Goal: Task Accomplishment & Management: Use online tool/utility

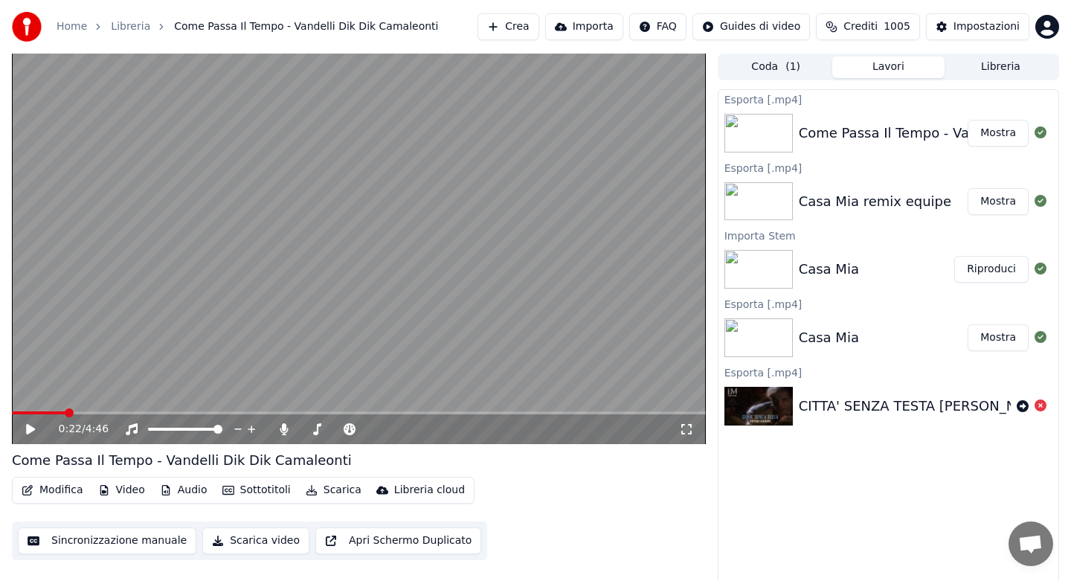
click at [67, 29] on link "Home" at bounding box center [72, 26] width 30 height 15
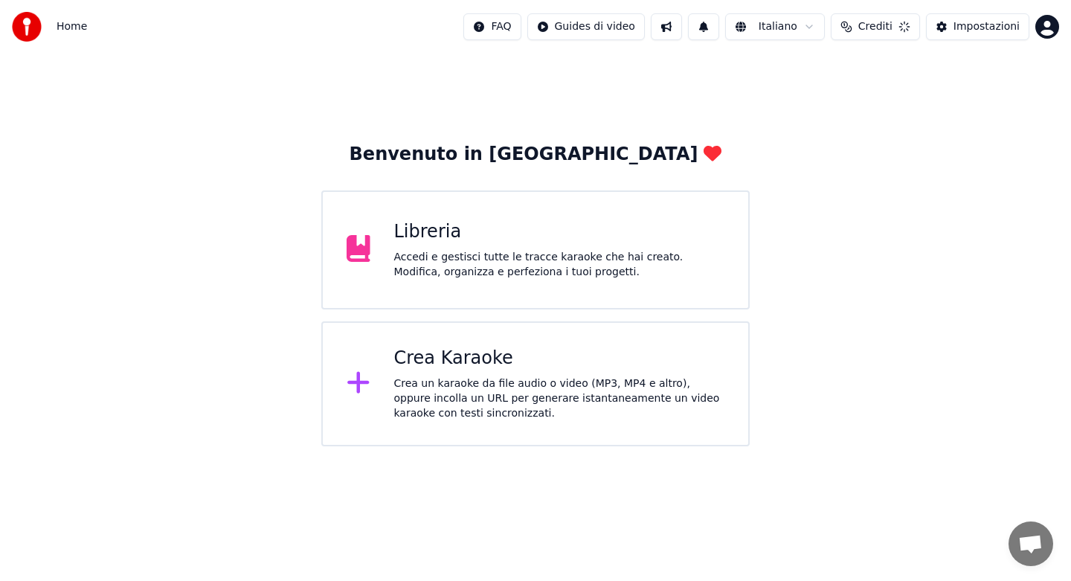
click at [437, 361] on div "Crea Karaoke" at bounding box center [559, 359] width 331 height 24
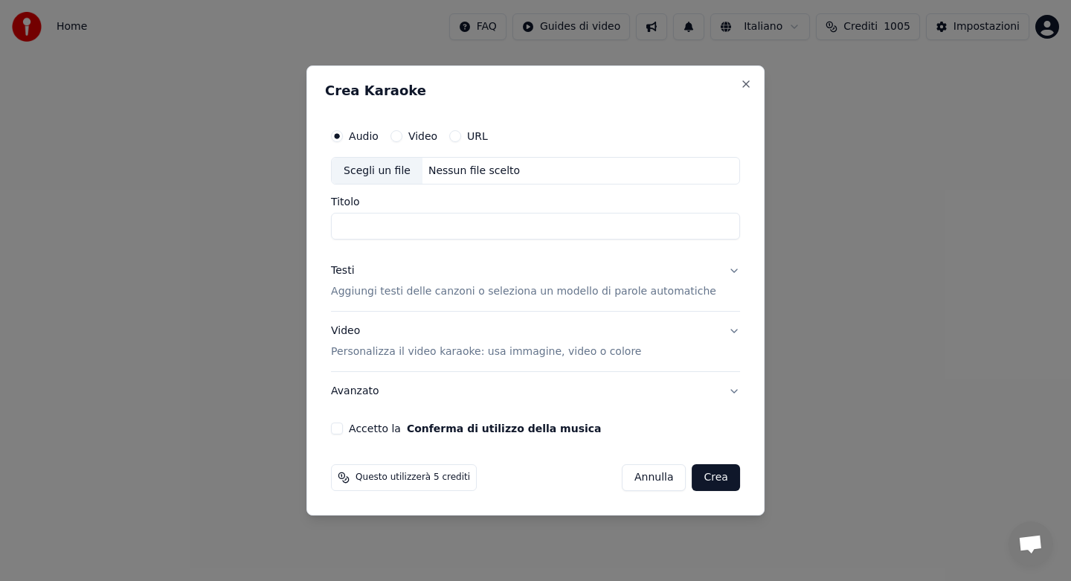
click at [405, 170] on div "Scegli un file" at bounding box center [377, 171] width 91 height 27
type input "**********"
click at [343, 428] on button "Accetto la Conferma di utilizzo della musica" at bounding box center [337, 428] width 12 height 12
click at [721, 273] on button "Testi Aggiungi testi delle canzoni o seleziona un modello di parole automatiche" at bounding box center [535, 282] width 409 height 60
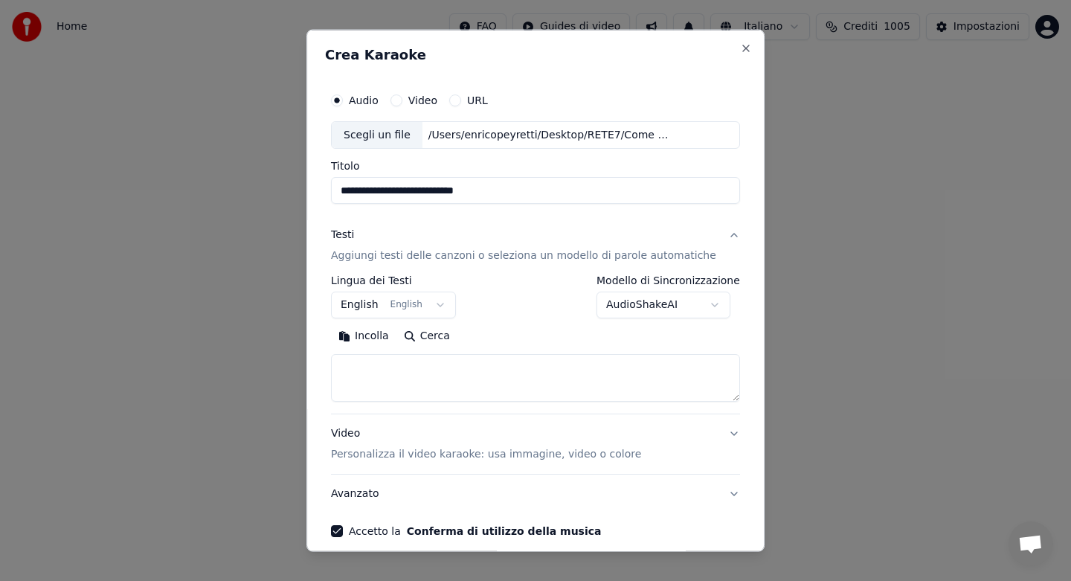
select select
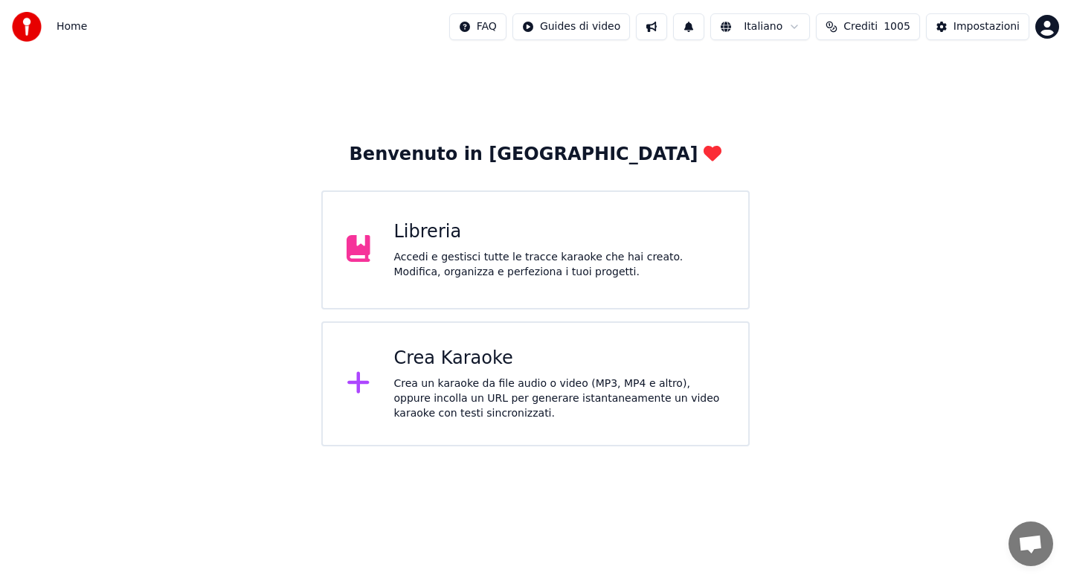
click at [469, 396] on div "Crea un karaoke da file audio o video (MP3, MP4 e altro), oppure incolla un URL…" at bounding box center [559, 398] width 331 height 45
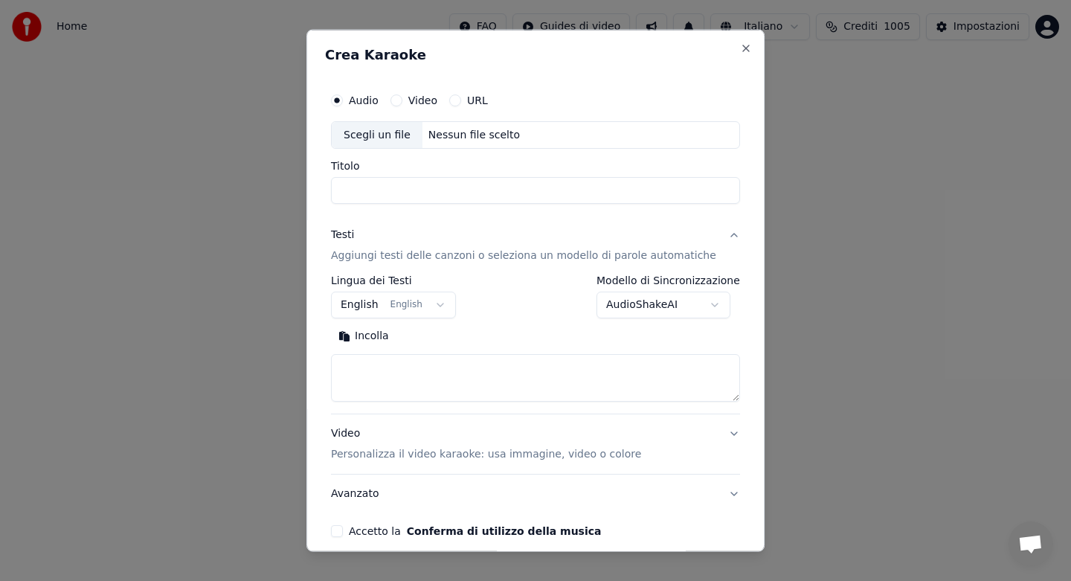
click at [382, 138] on div "Scegli un file" at bounding box center [377, 134] width 91 height 27
type input "**********"
click at [698, 307] on button "AudioShakeAI" at bounding box center [663, 305] width 134 height 27
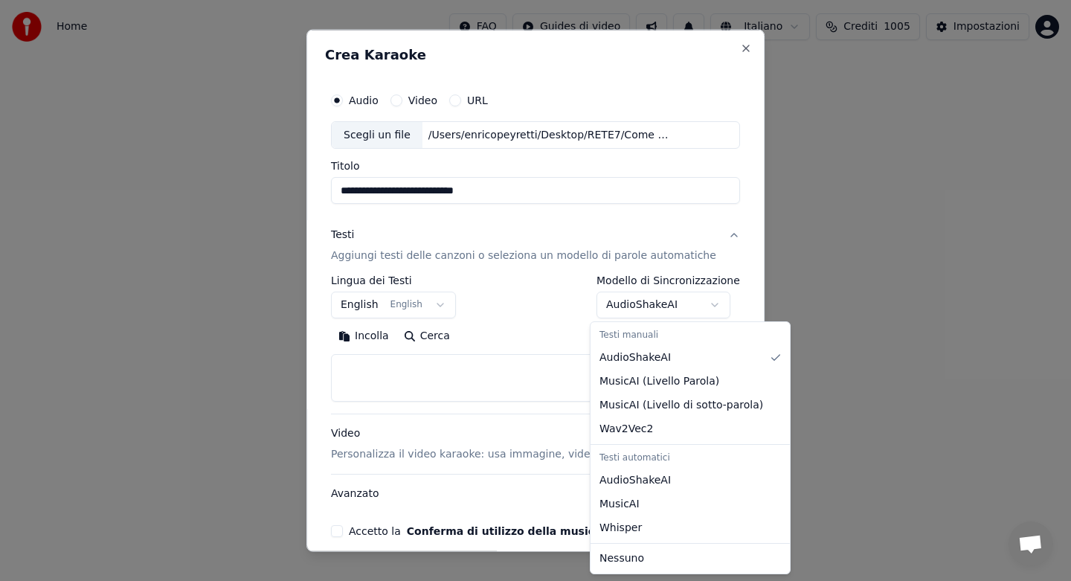
select select "**********"
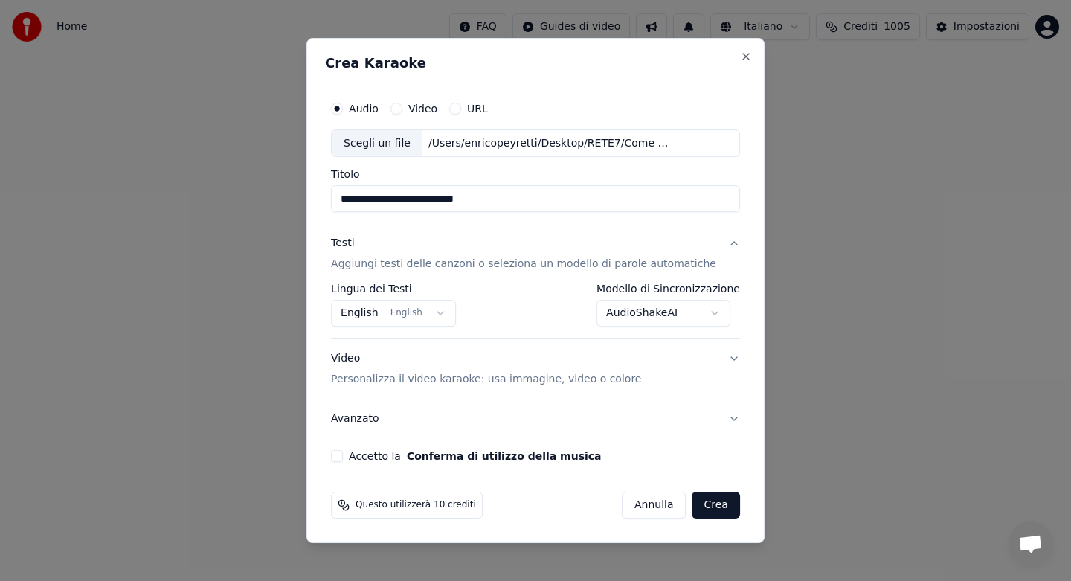
click at [343, 454] on button "Accetto la Conferma di utilizzo della musica" at bounding box center [337, 456] width 12 height 12
click at [711, 503] on button "Crea" at bounding box center [716, 505] width 48 height 27
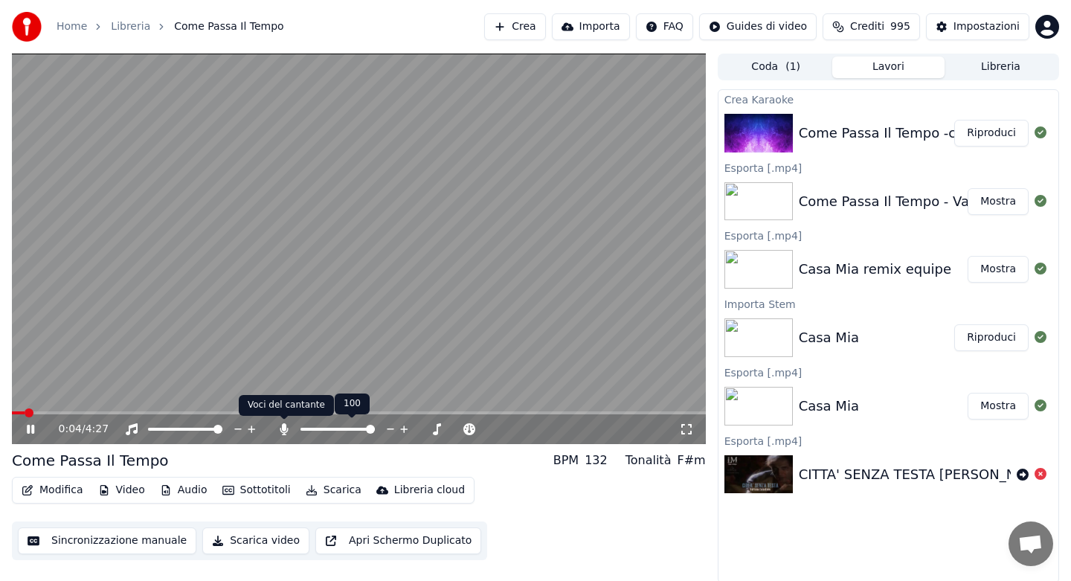
click at [283, 430] on icon at bounding box center [284, 429] width 8 height 12
click at [283, 430] on icon at bounding box center [284, 429] width 15 height 12
click at [283, 430] on icon at bounding box center [284, 429] width 8 height 12
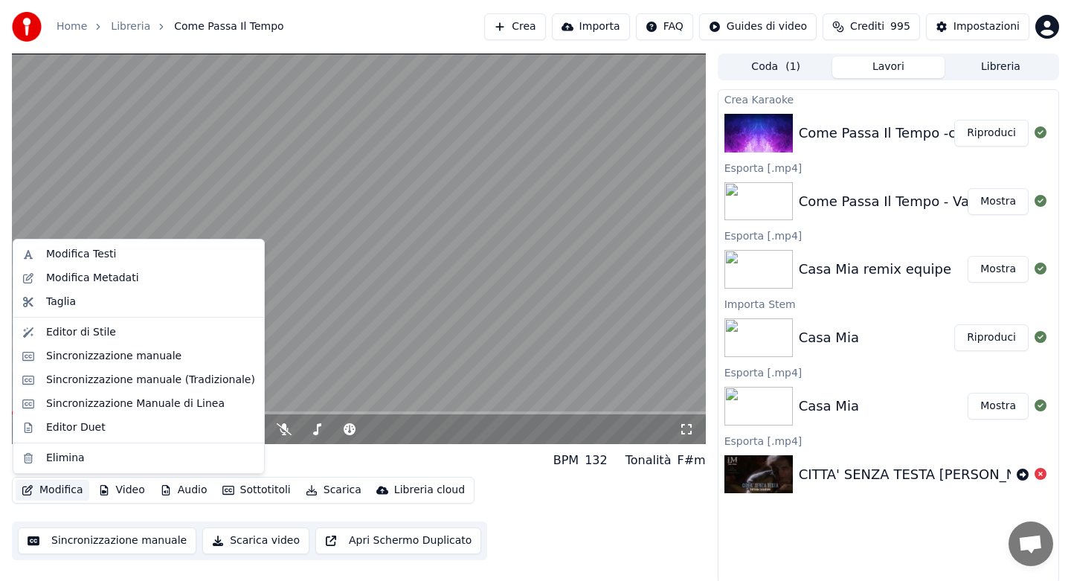
click at [66, 492] on button "Modifica" at bounding box center [53, 490] width 74 height 21
click at [103, 257] on div "Modifica Testi" at bounding box center [81, 254] width 70 height 15
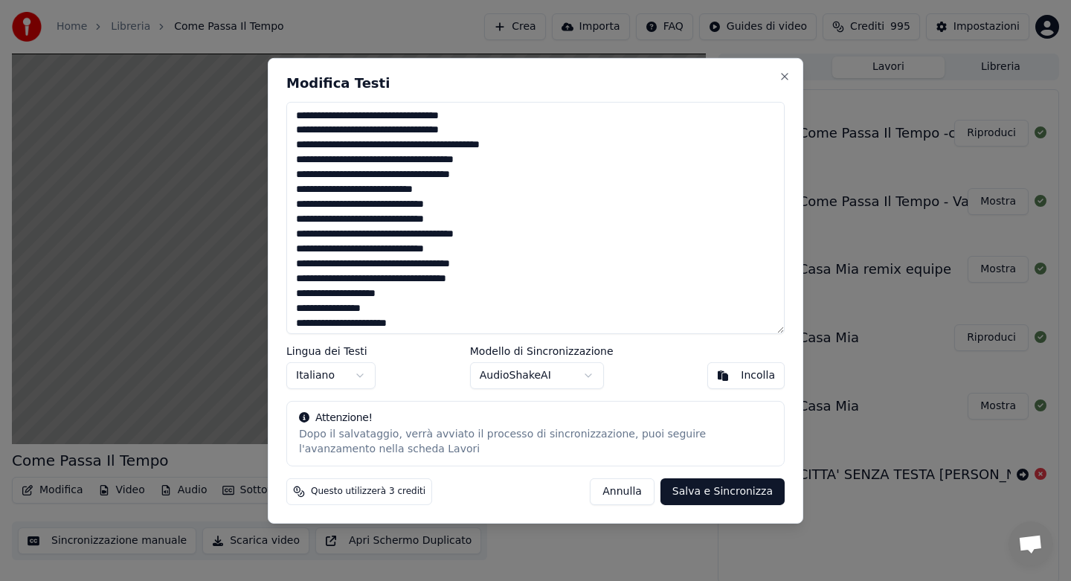
click at [447, 194] on textarea at bounding box center [535, 217] width 498 height 232
click at [431, 191] on textarea at bounding box center [535, 217] width 498 height 232
click at [495, 251] on textarea at bounding box center [535, 217] width 498 height 232
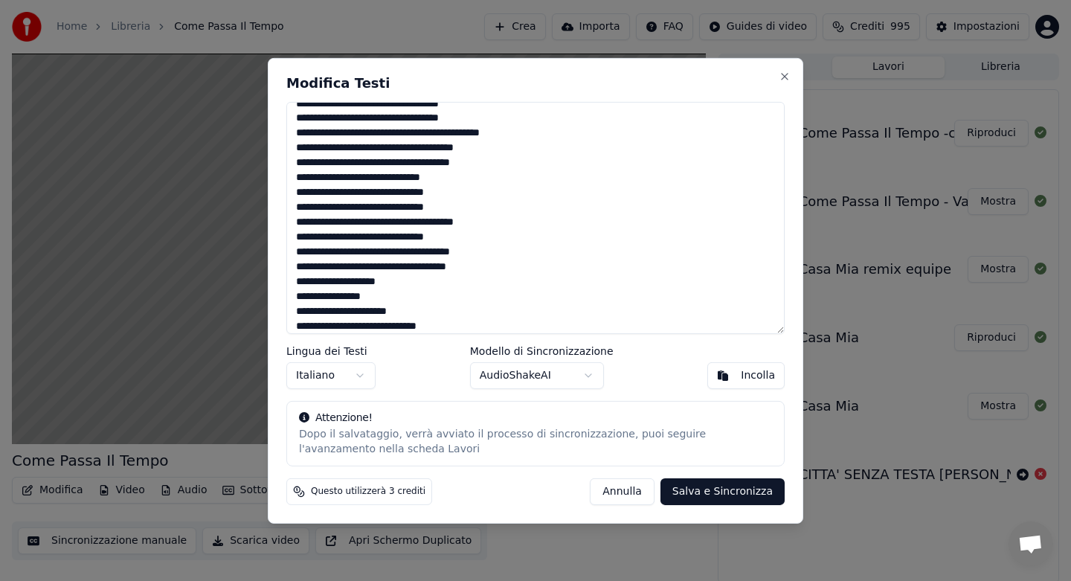
scroll to position [135, 0]
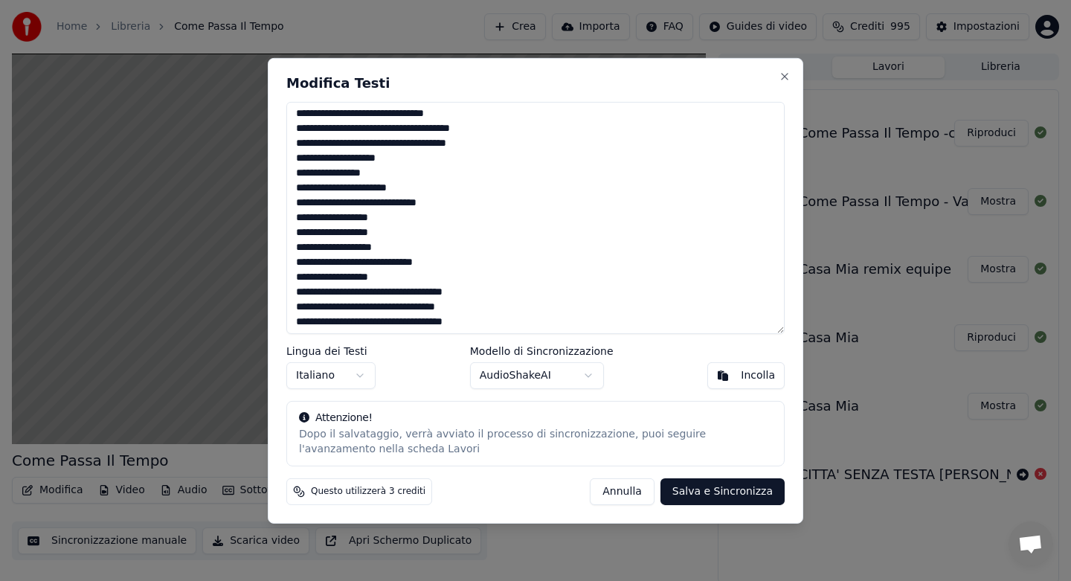
click at [414, 280] on textarea at bounding box center [535, 217] width 498 height 232
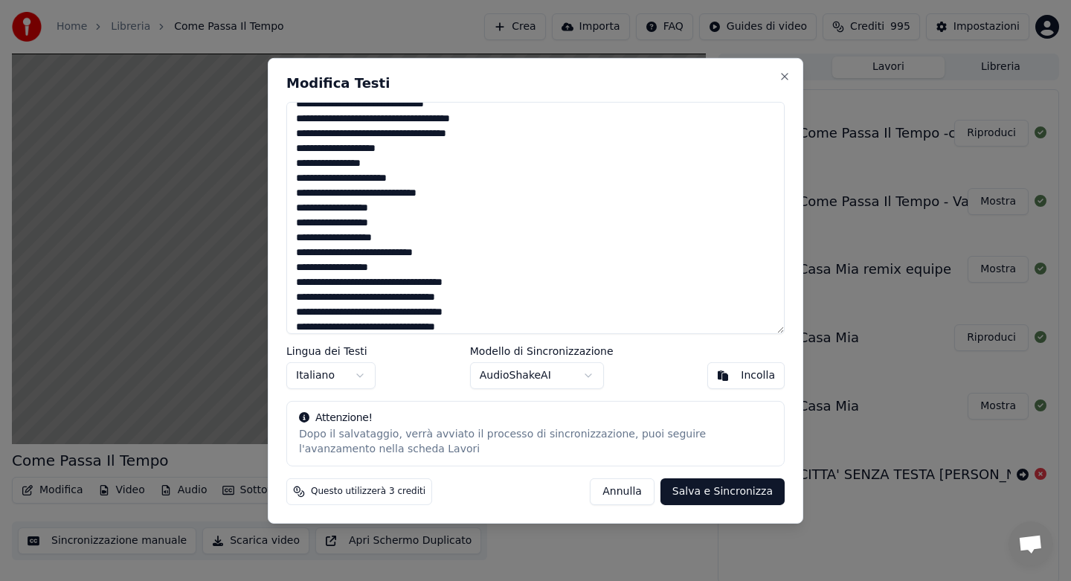
scroll to position [268, 0]
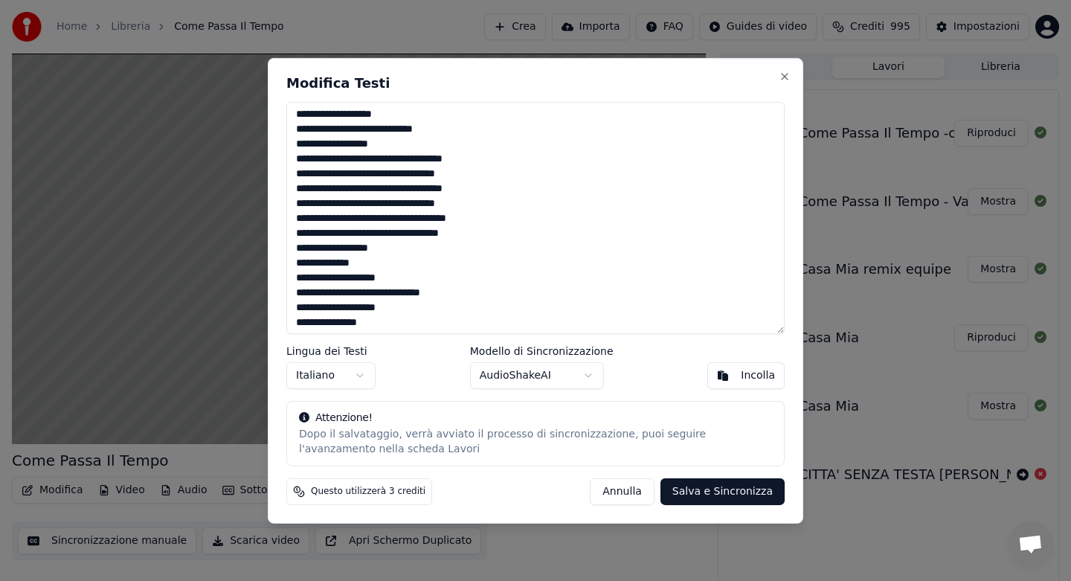
click at [419, 274] on textarea at bounding box center [535, 217] width 498 height 232
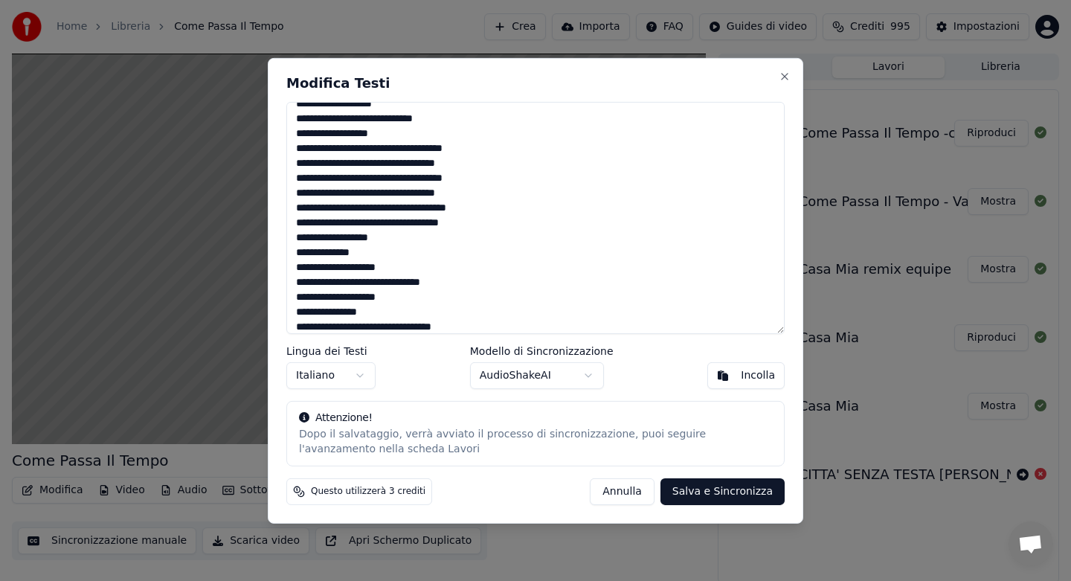
scroll to position [402, 0]
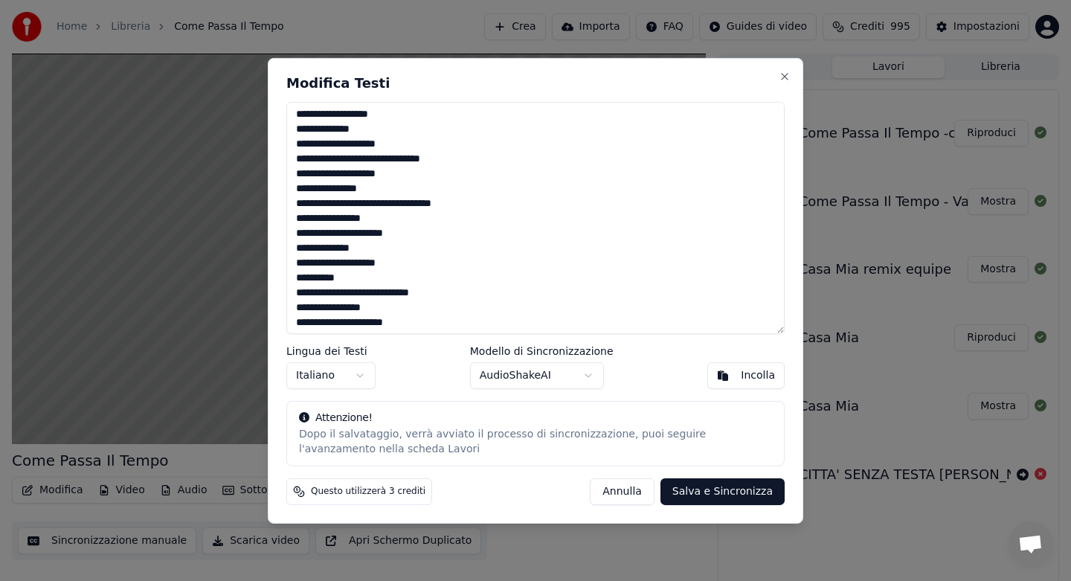
type textarea "**********"
click at [685, 485] on button "Salva e Sincronizza" at bounding box center [722, 491] width 124 height 27
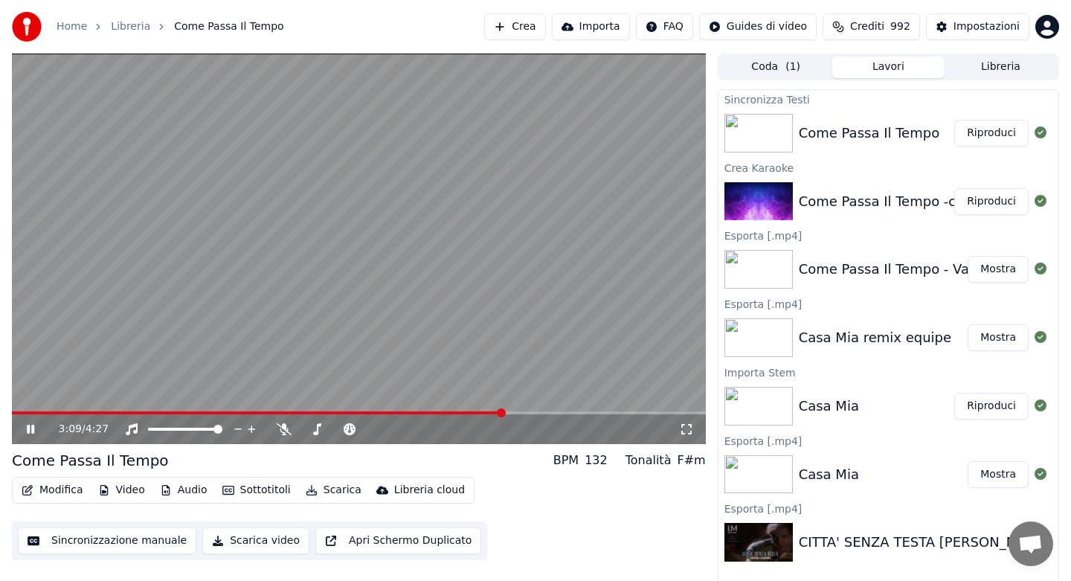
click at [187, 493] on button "Audio" at bounding box center [184, 490] width 60 height 21
click at [117, 347] on video at bounding box center [359, 249] width 694 height 390
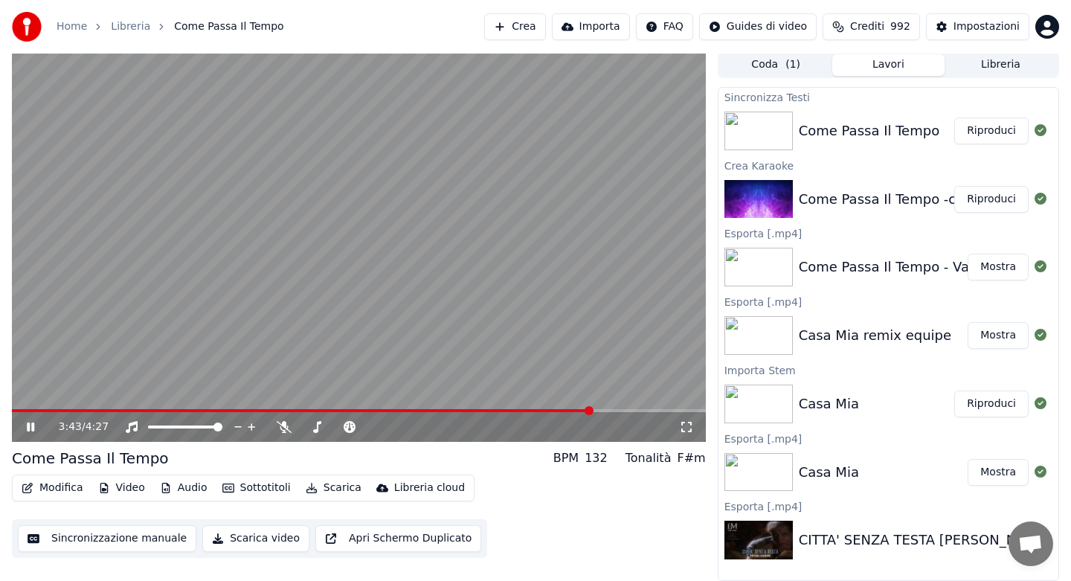
click at [187, 486] on button "Audio" at bounding box center [184, 487] width 60 height 21
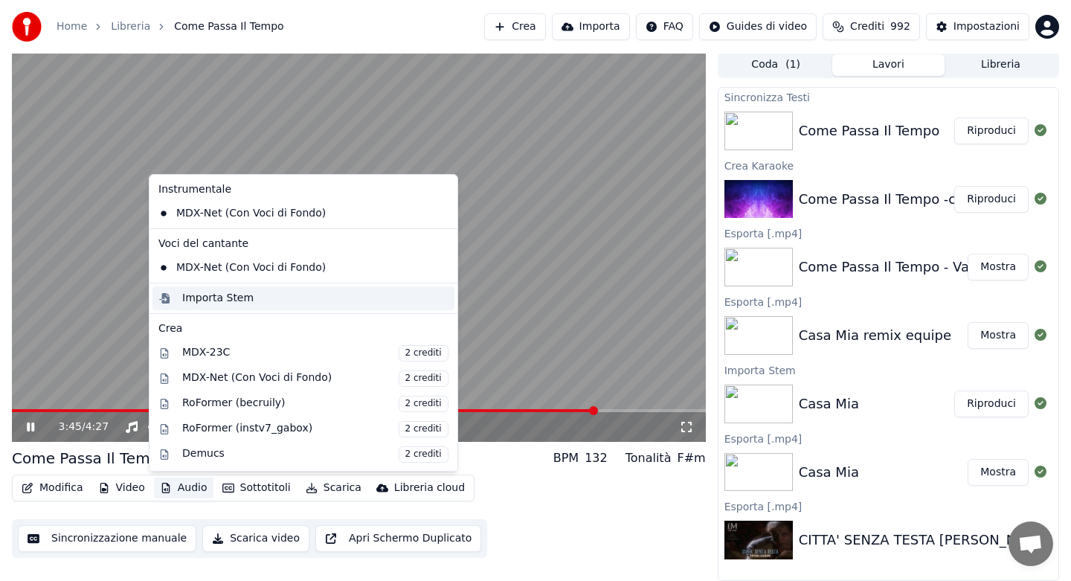
click at [217, 295] on div "Importa Stem" at bounding box center [217, 298] width 71 height 15
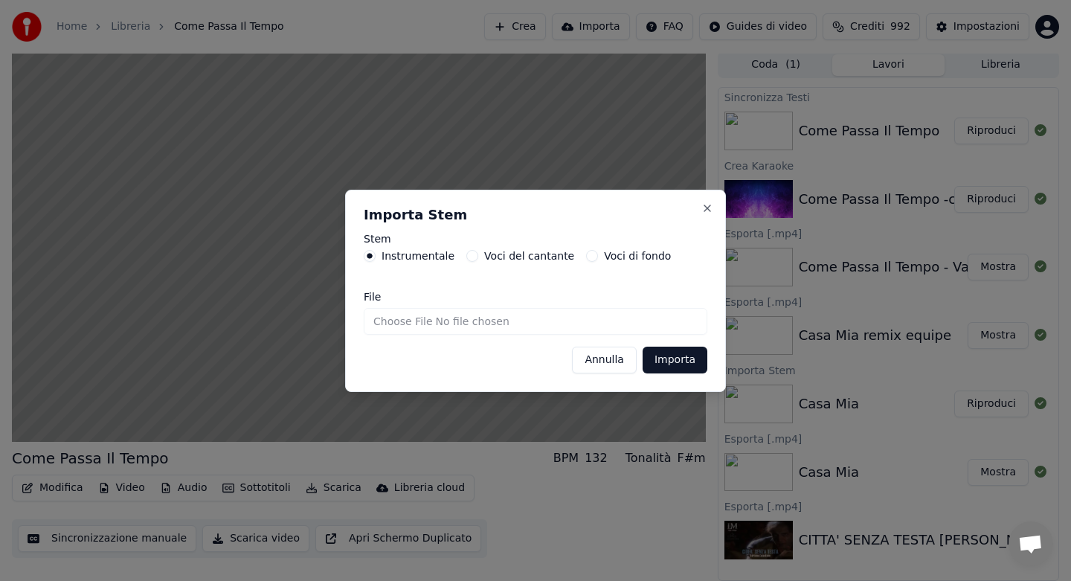
click at [402, 319] on input "File" at bounding box center [536, 321] width 344 height 27
type input "**********"
click at [658, 357] on button "Importa" at bounding box center [675, 359] width 65 height 27
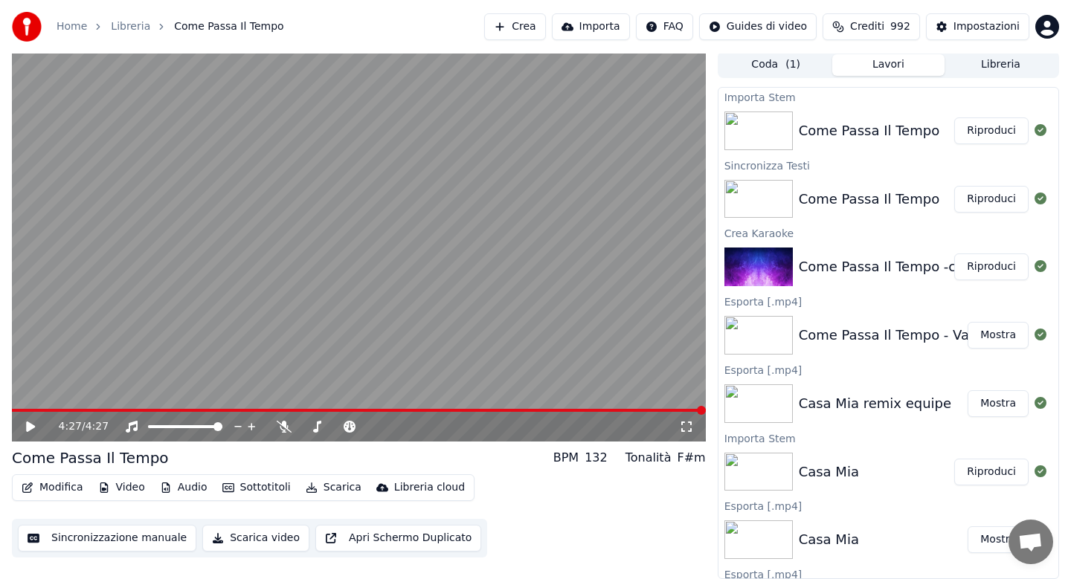
click at [33, 425] on icon at bounding box center [30, 427] width 9 height 10
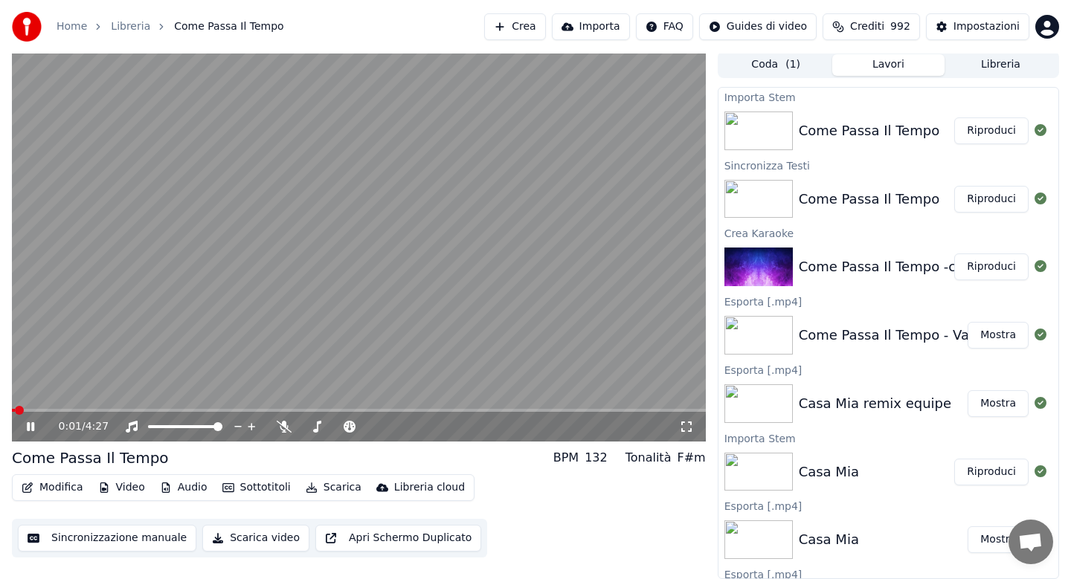
click at [191, 486] on button "Audio" at bounding box center [184, 487] width 60 height 21
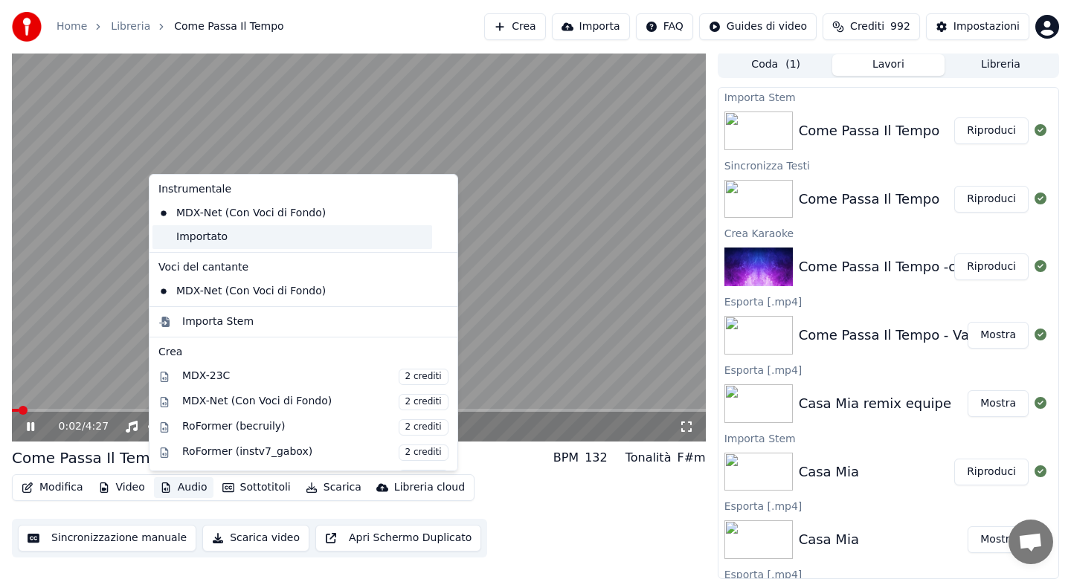
click at [210, 242] on div "Importato" at bounding box center [292, 237] width 280 height 24
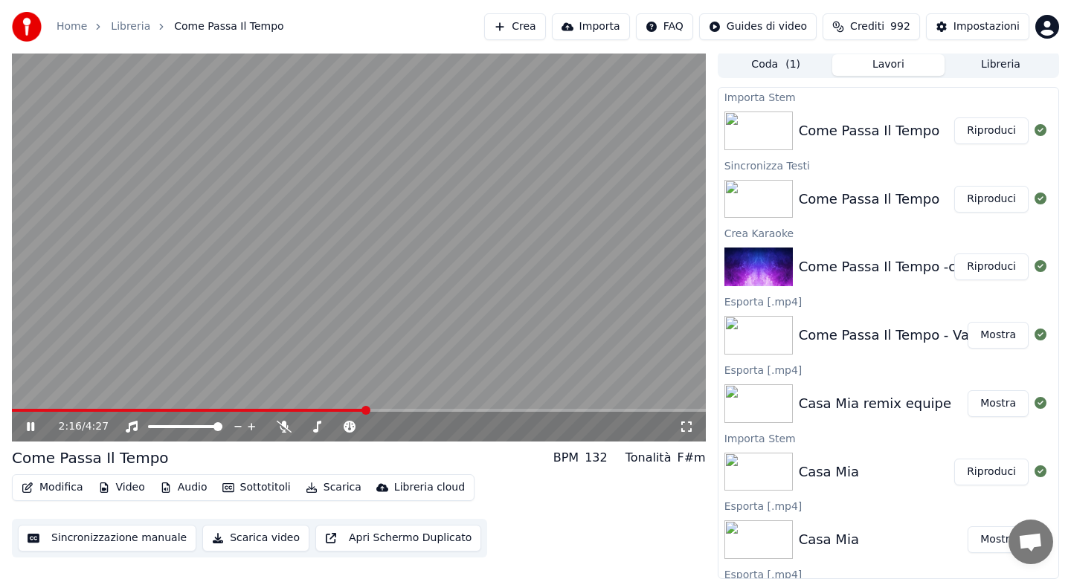
click at [64, 489] on button "Modifica" at bounding box center [53, 487] width 74 height 21
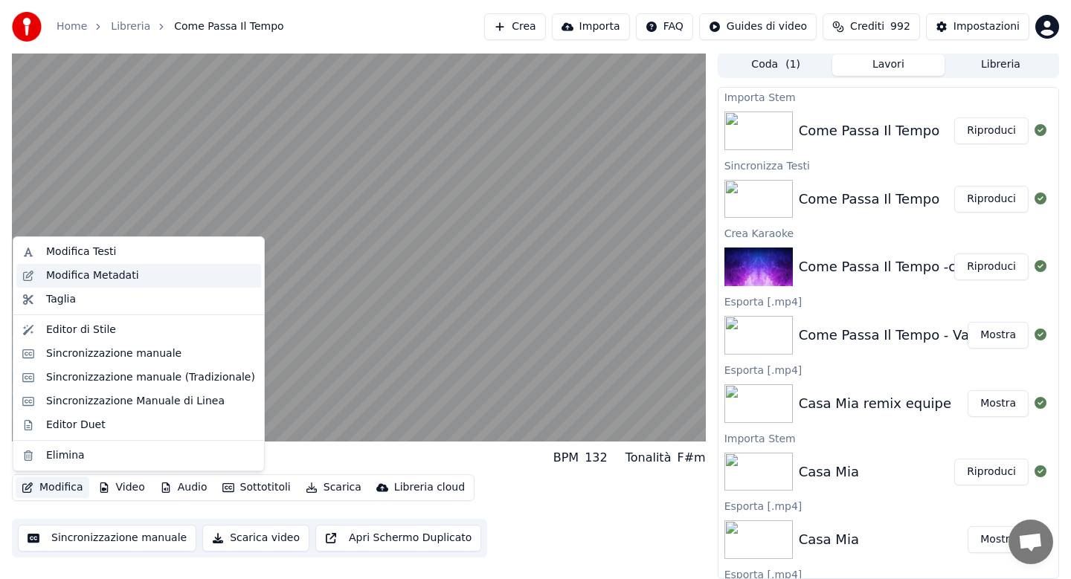
click at [110, 277] on div "Modifica Metadati" at bounding box center [92, 275] width 93 height 15
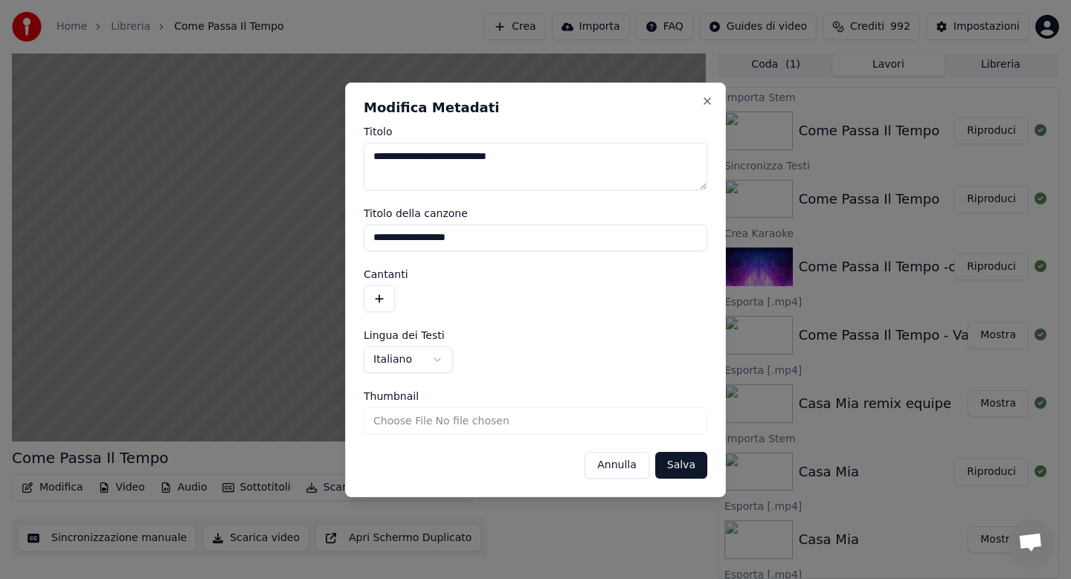
click at [549, 160] on textarea "**********" at bounding box center [536, 167] width 344 height 48
type textarea "**********"
click at [517, 240] on input "**********" at bounding box center [536, 238] width 344 height 27
type input "**********"
click at [674, 465] on button "Salva" at bounding box center [681, 465] width 52 height 27
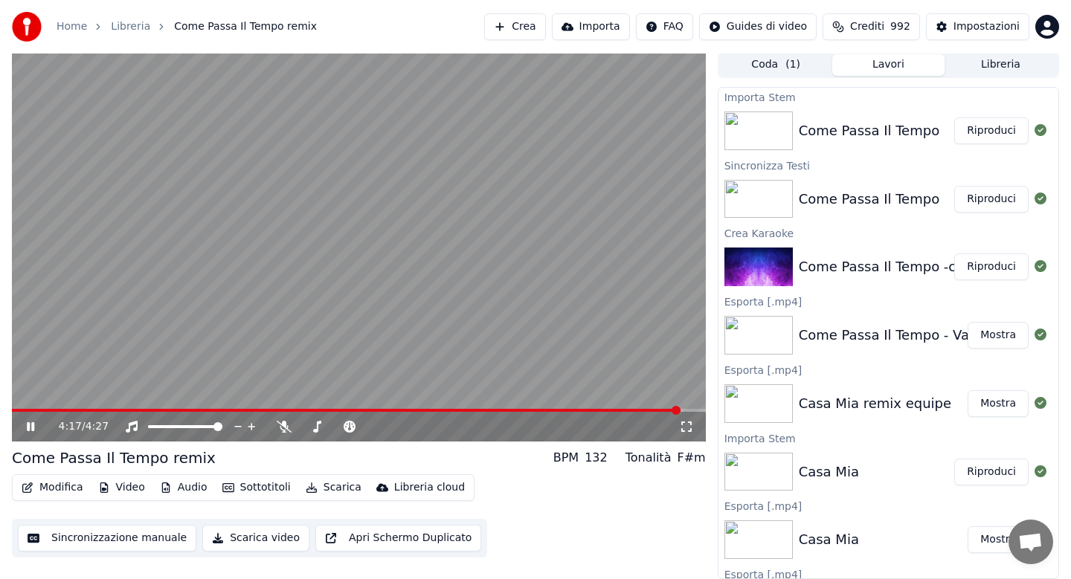
click at [329, 486] on button "Scarica" at bounding box center [334, 487] width 68 height 21
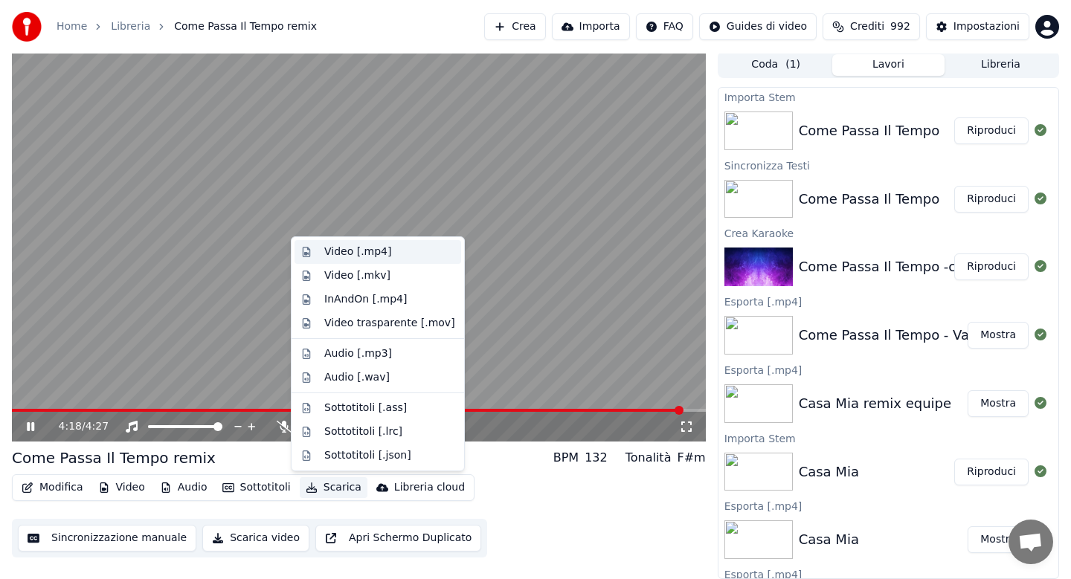
click at [358, 254] on div "Video [.mp4]" at bounding box center [357, 252] width 67 height 15
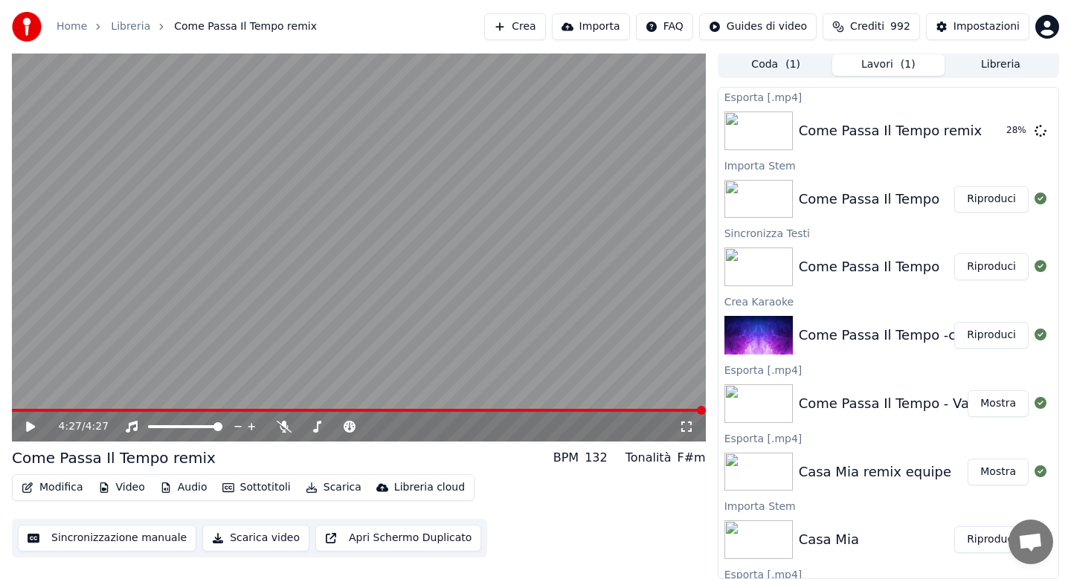
click at [980, 538] on button "Riproduci" at bounding box center [991, 540] width 74 height 27
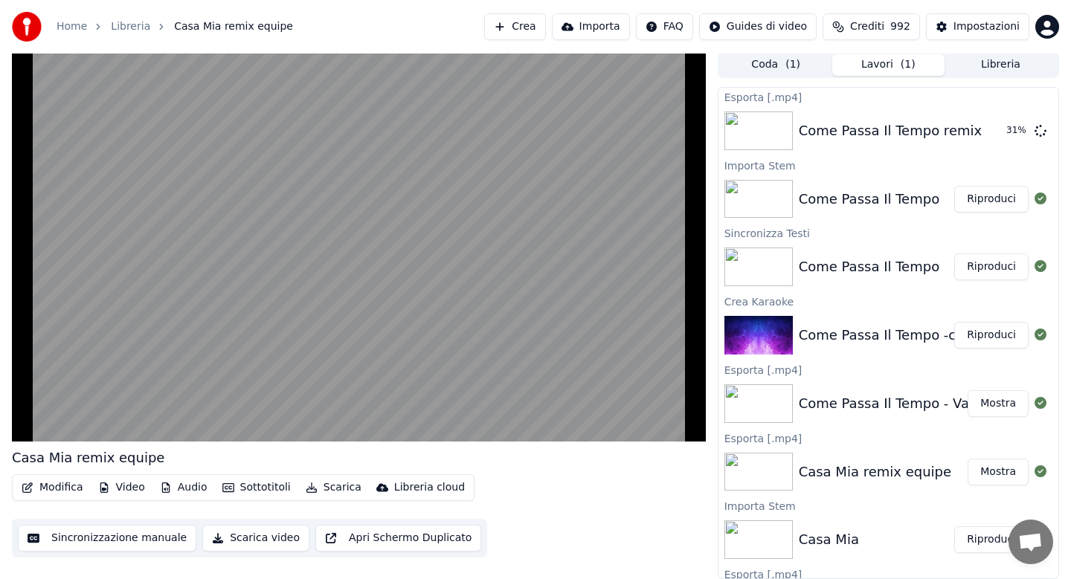
click at [327, 489] on button "Scarica" at bounding box center [334, 487] width 68 height 21
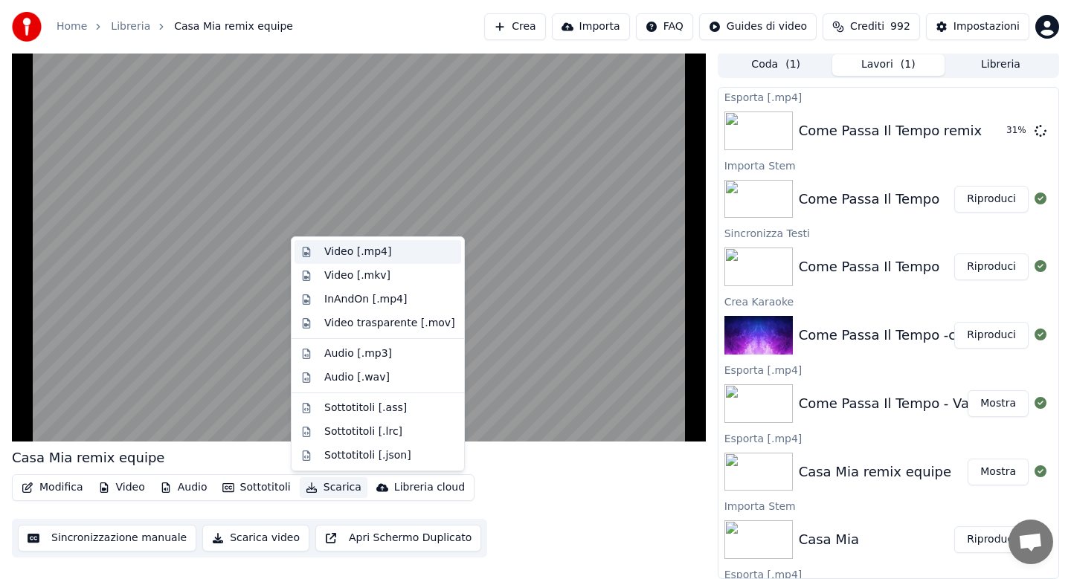
click at [349, 255] on div "Video [.mp4]" at bounding box center [357, 252] width 67 height 15
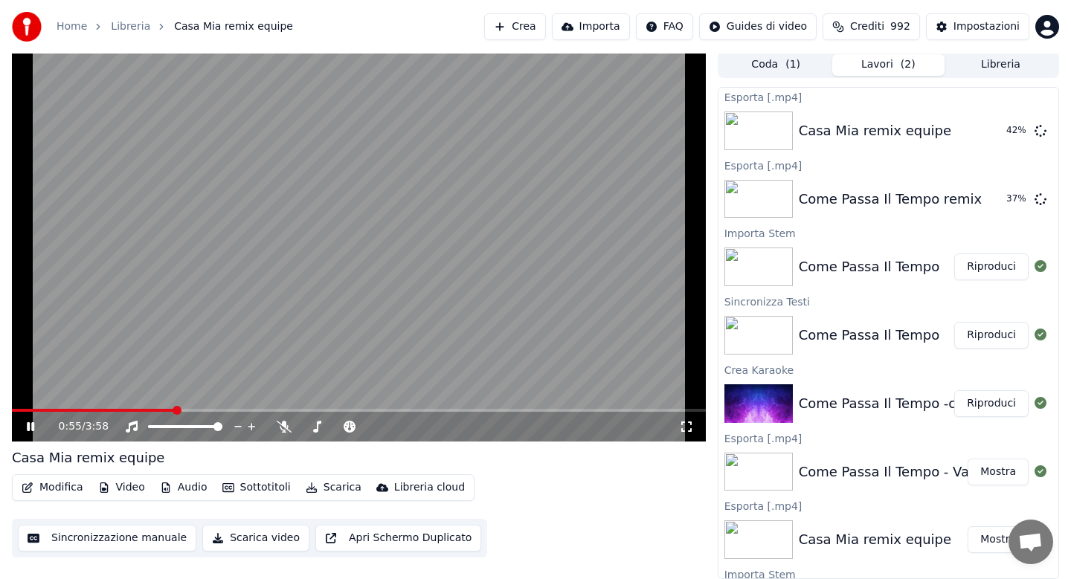
click at [107, 382] on video at bounding box center [359, 246] width 694 height 390
click at [31, 425] on icon at bounding box center [30, 427] width 9 height 10
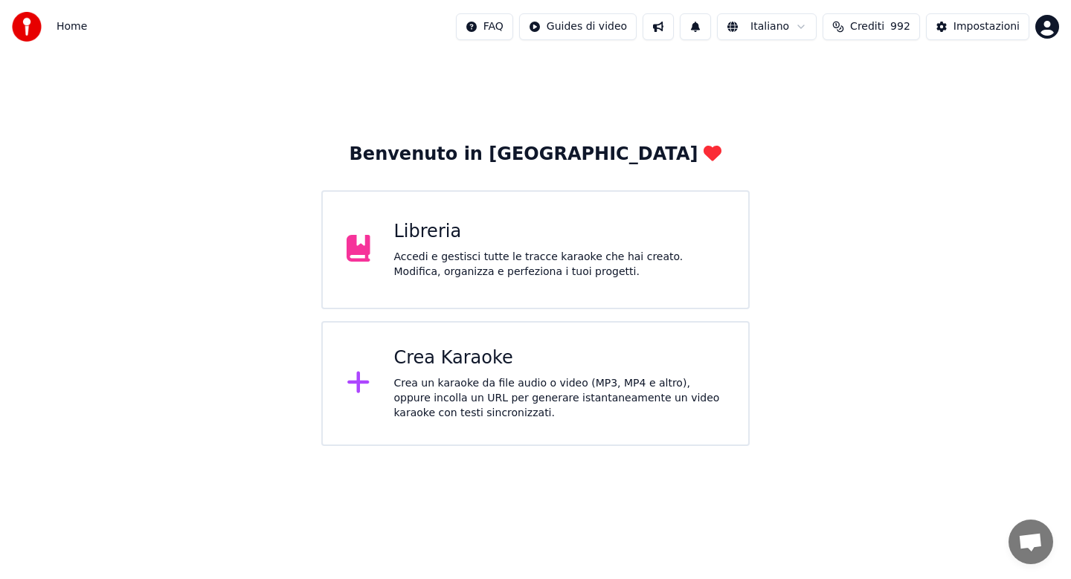
click at [479, 393] on div "Crea un karaoke da file audio o video (MP3, MP4 e altro), oppure incolla un URL…" at bounding box center [559, 398] width 331 height 45
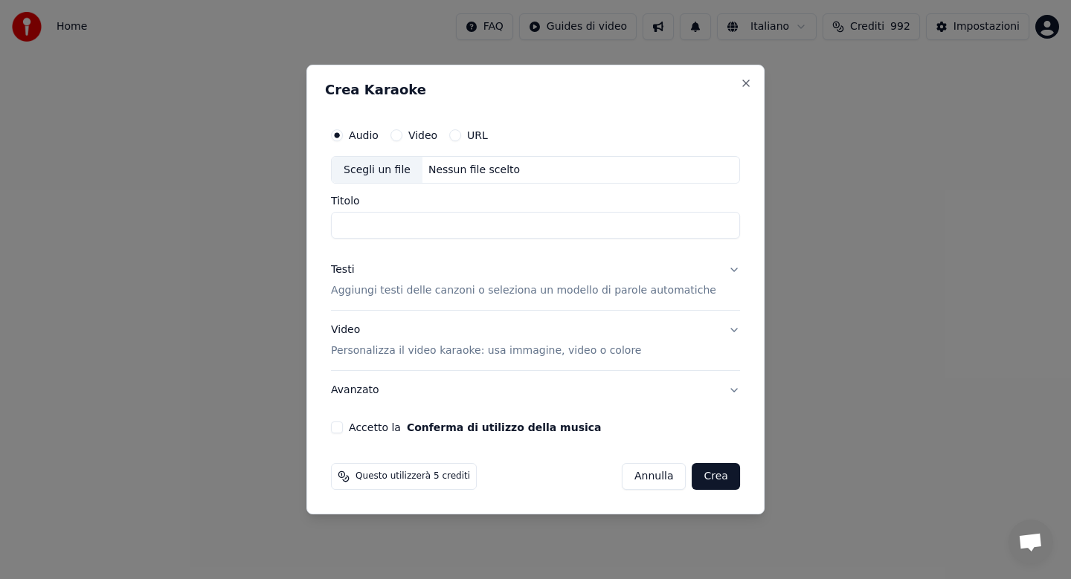
click at [637, 472] on button "Annulla" at bounding box center [654, 476] width 65 height 27
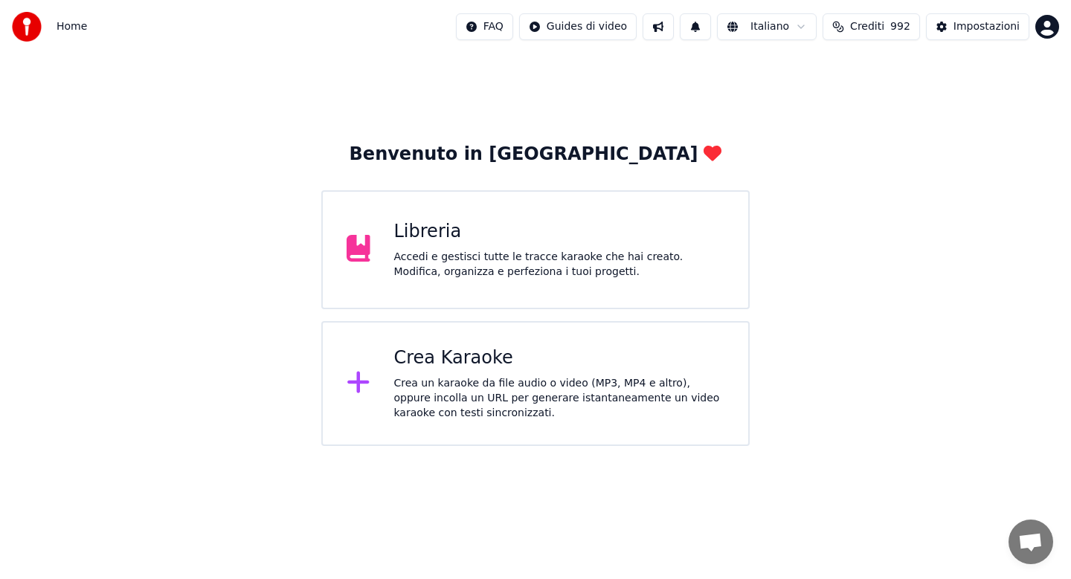
click at [538, 258] on div "Accedi e gestisci tutte le tracce karaoke che hai creato. Modifica, organizza e…" at bounding box center [559, 265] width 331 height 30
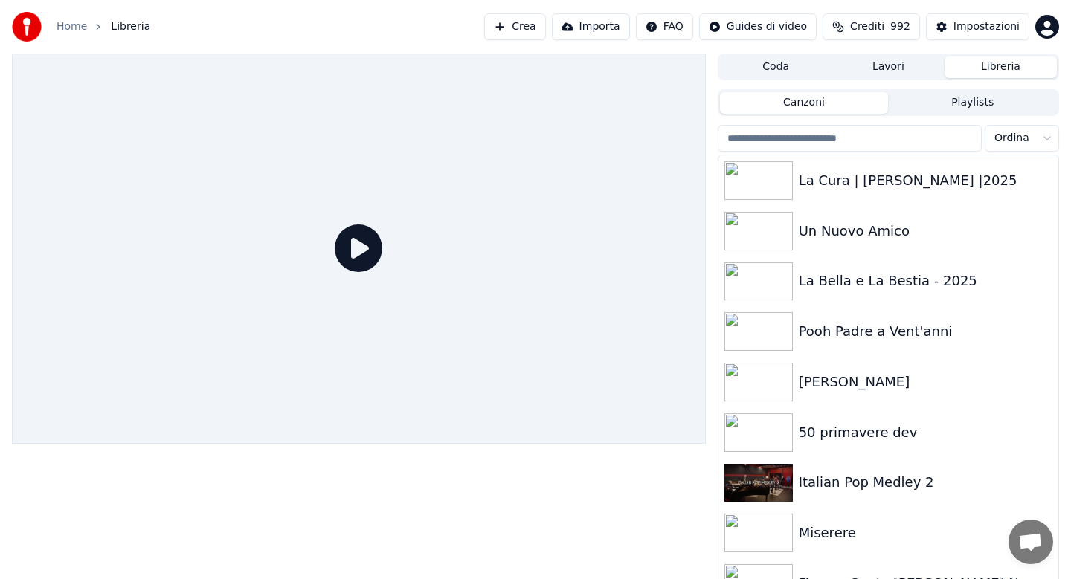
click at [784, 140] on input "search" at bounding box center [850, 138] width 264 height 27
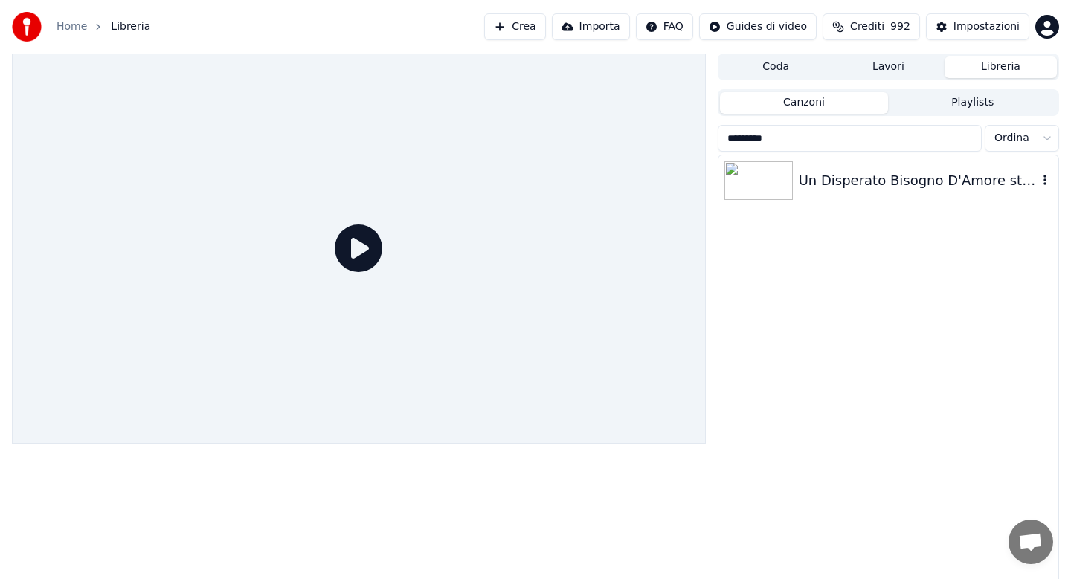
type input "*********"
click at [812, 183] on div "Un Disperato Bisogno D'Amore stadio dev" at bounding box center [918, 180] width 239 height 21
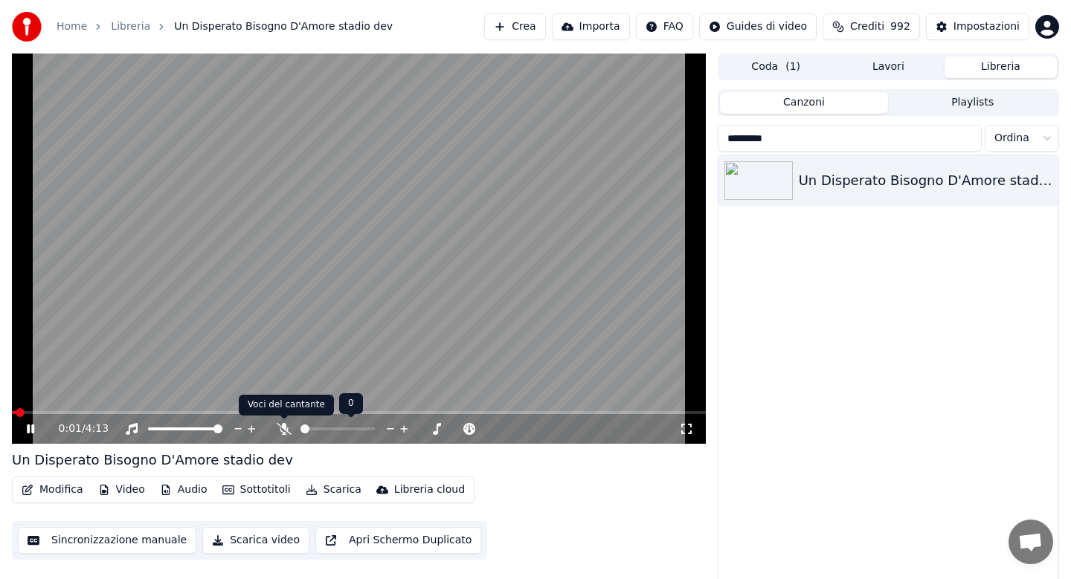
click at [283, 429] on icon at bounding box center [284, 429] width 15 height 12
click at [288, 427] on icon at bounding box center [284, 429] width 15 height 12
click at [184, 492] on button "Audio" at bounding box center [184, 490] width 60 height 21
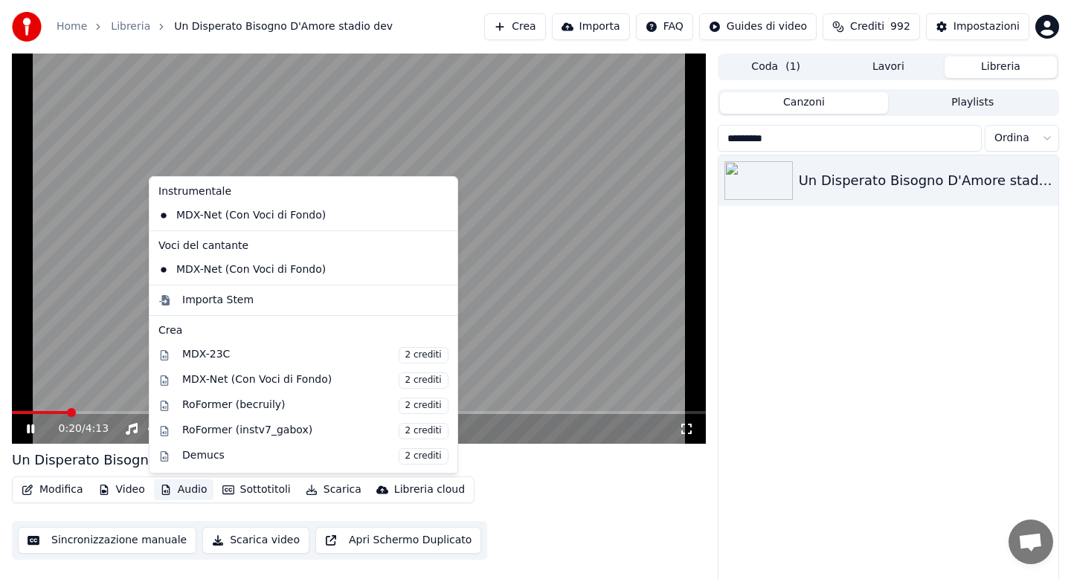
click at [449, 450] on div "Un Disperato Bisogno D'Amore stadio dev" at bounding box center [359, 460] width 694 height 21
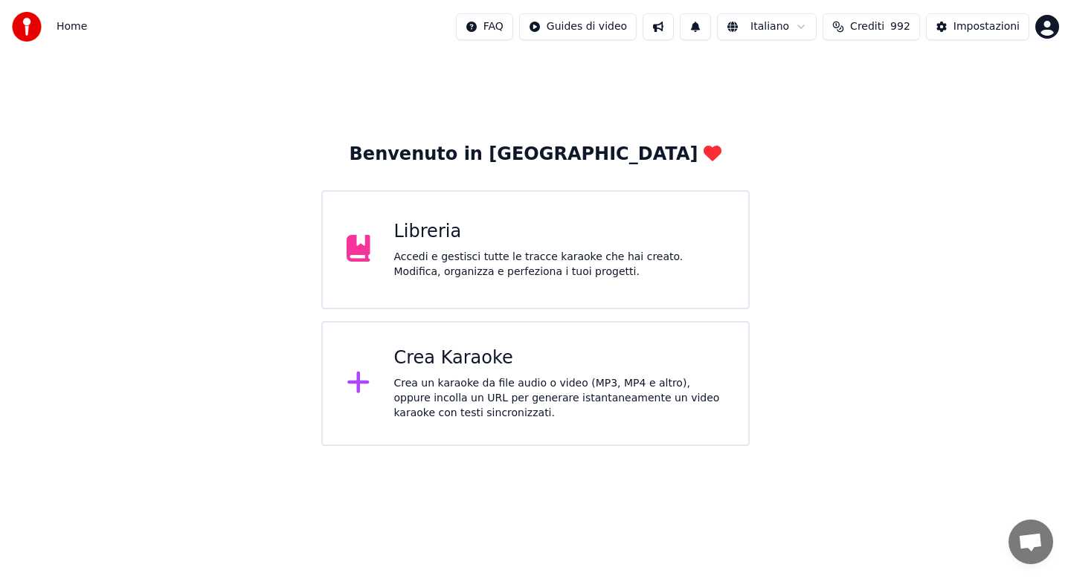
click at [495, 260] on div "Accedi e gestisci tutte le tracce karaoke che hai creato. Modifica, organizza e…" at bounding box center [559, 265] width 331 height 30
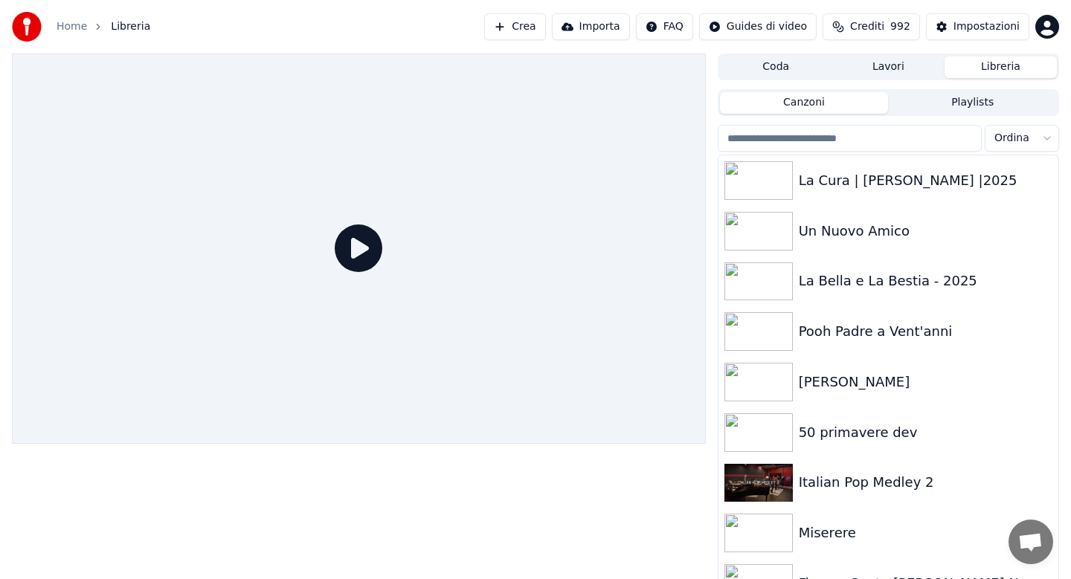
click at [812, 138] on input "search" at bounding box center [850, 138] width 264 height 27
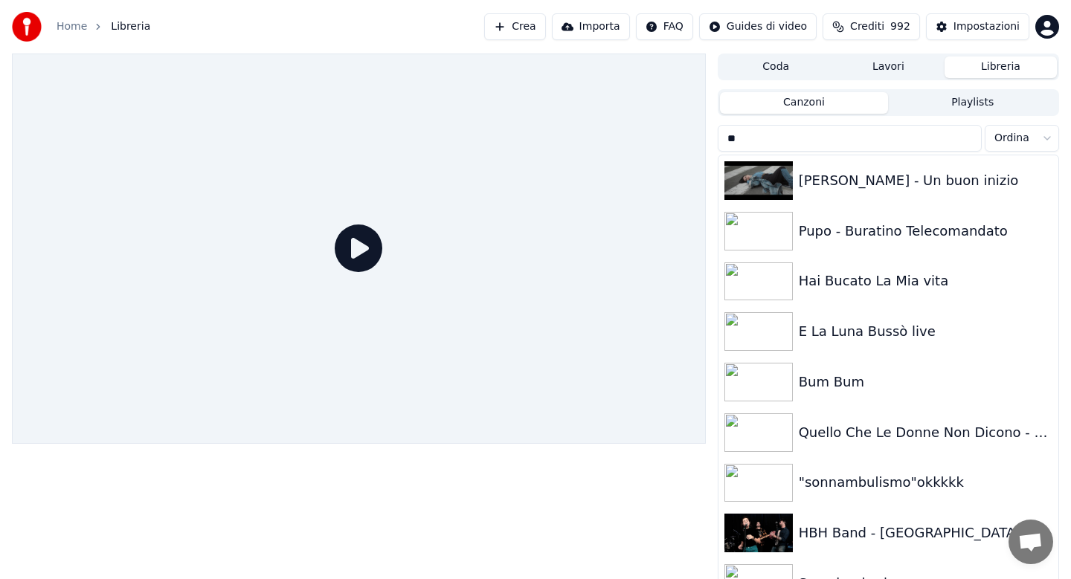
type input "*"
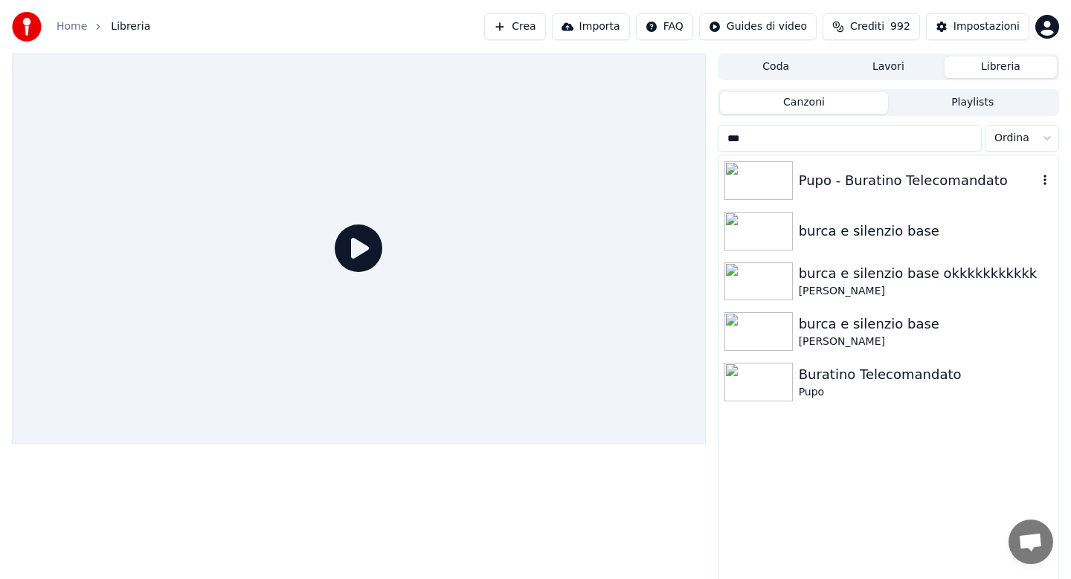
type input "***"
click at [851, 184] on div "Pupo - Buratino Telecomandato" at bounding box center [918, 180] width 239 height 21
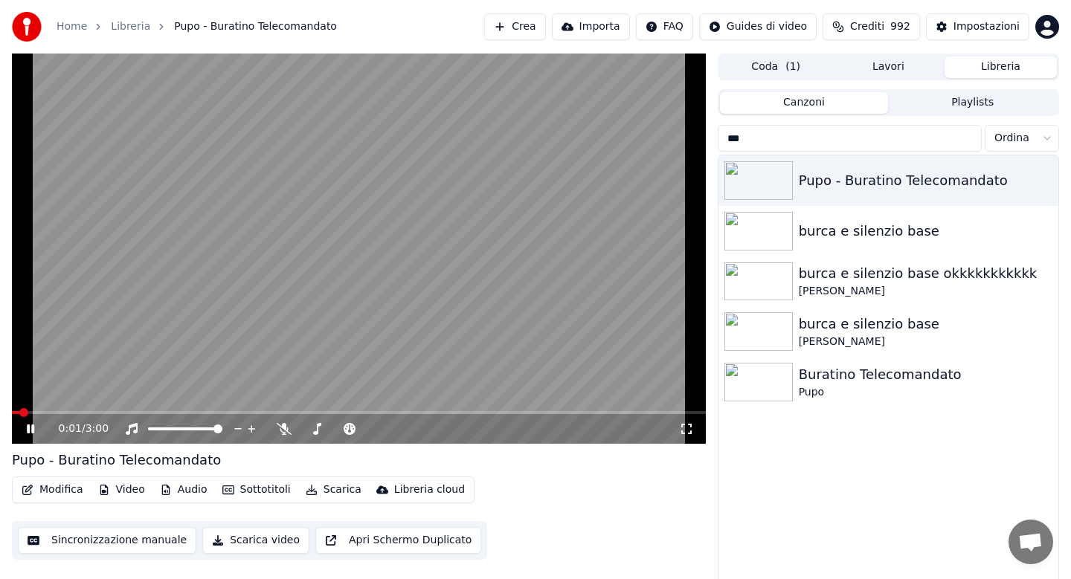
click at [33, 430] on icon at bounding box center [30, 429] width 7 height 9
click at [33, 426] on icon at bounding box center [41, 429] width 35 height 12
click at [165, 411] on span at bounding box center [359, 412] width 694 height 3
click at [783, 391] on img at bounding box center [758, 382] width 68 height 39
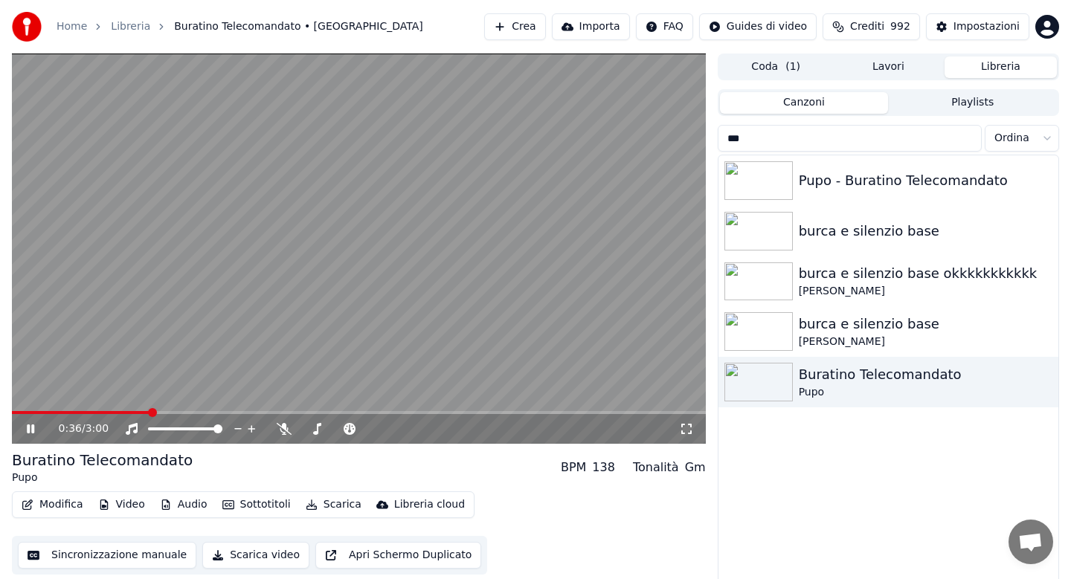
click at [150, 411] on span at bounding box center [359, 412] width 694 height 3
click at [231, 413] on span at bounding box center [359, 412] width 694 height 3
click at [188, 507] on button "Audio" at bounding box center [184, 505] width 60 height 21
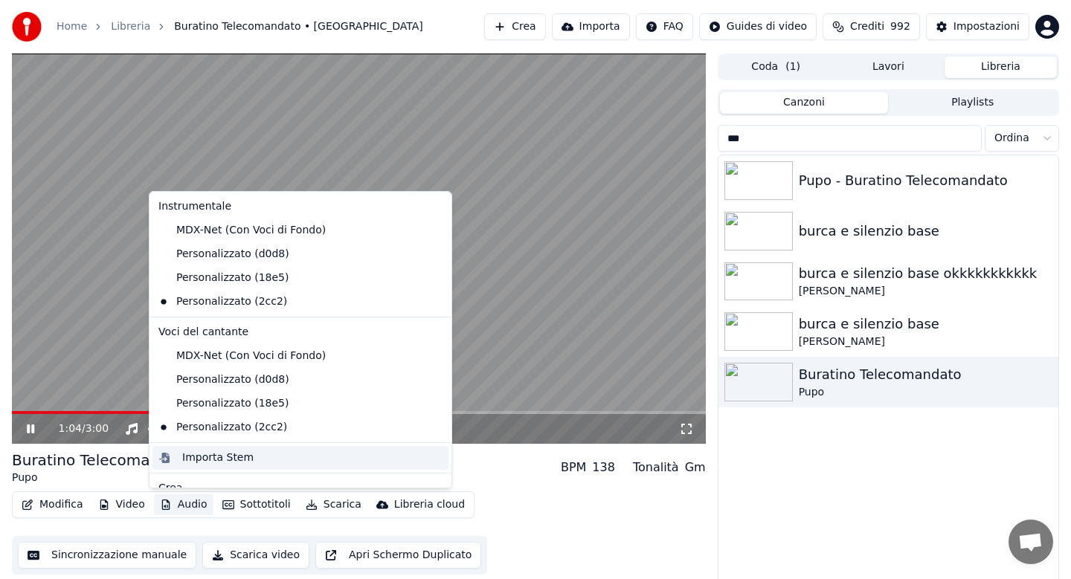
click at [204, 460] on div "Importa Stem" at bounding box center [217, 458] width 71 height 15
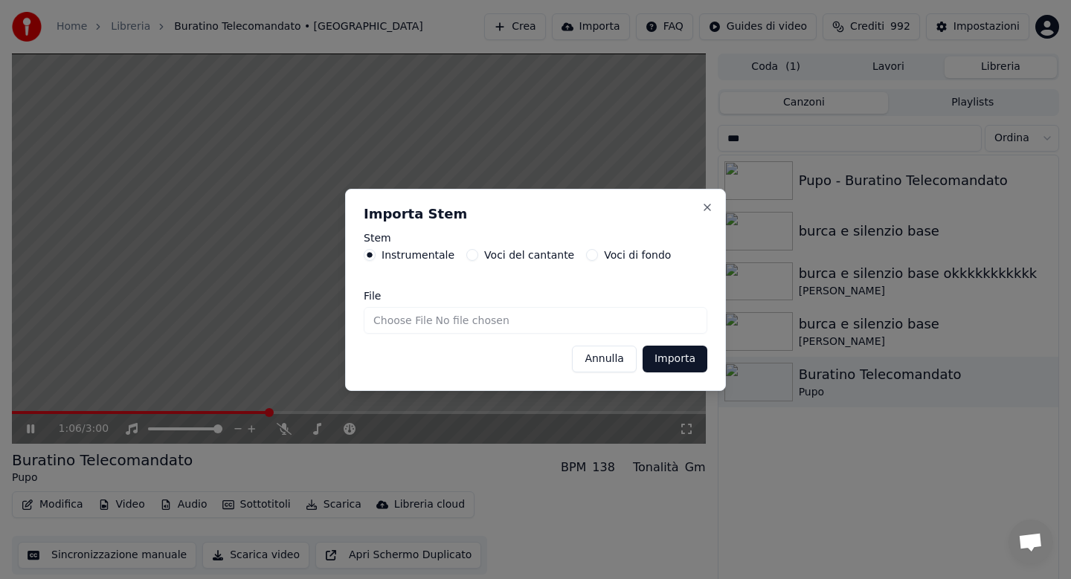
click at [379, 326] on input "File" at bounding box center [536, 320] width 344 height 27
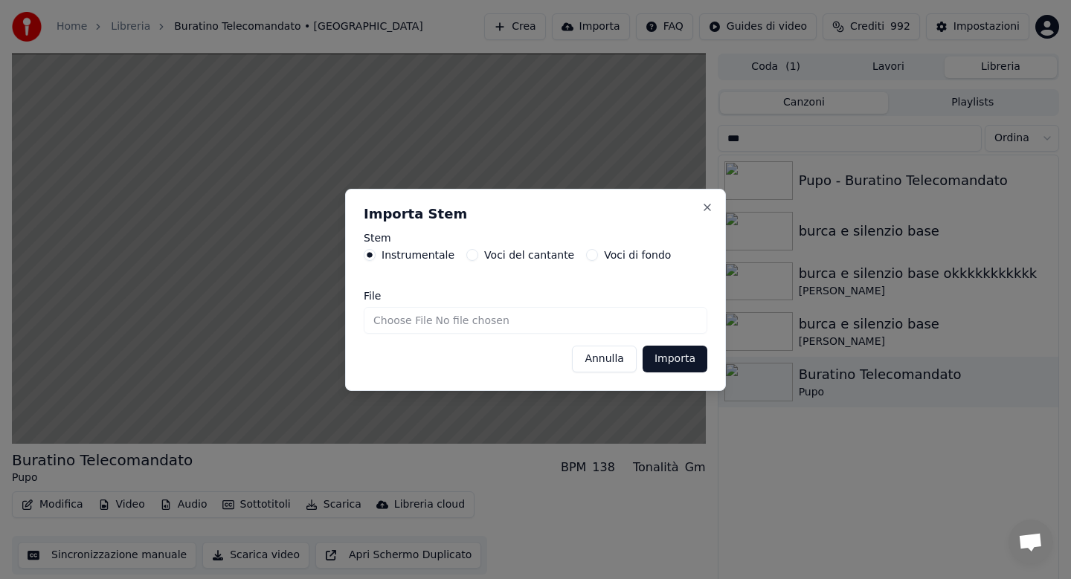
type input "**********"
click at [669, 365] on button "Importa" at bounding box center [675, 359] width 65 height 27
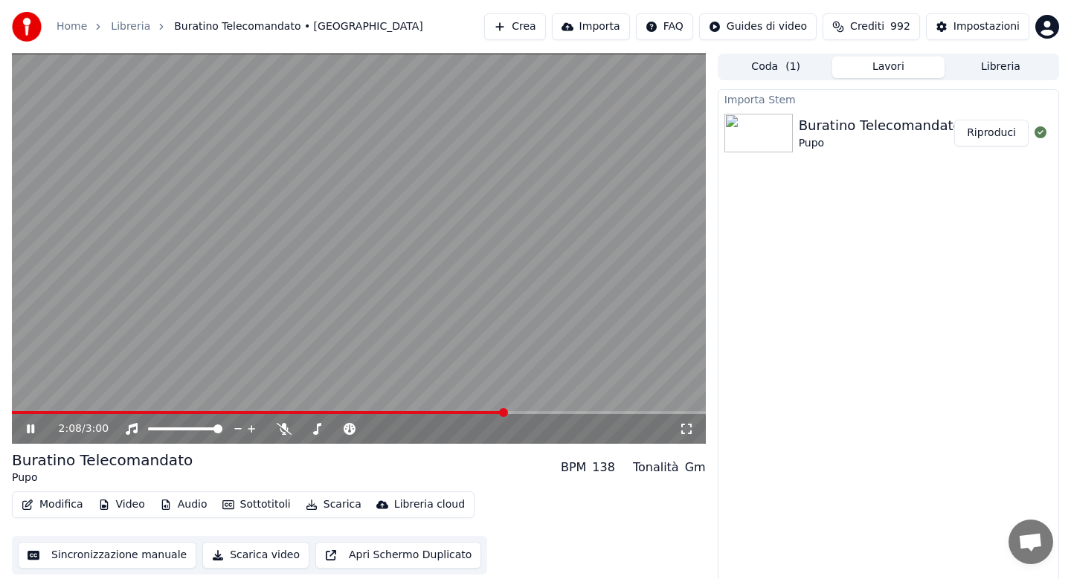
click at [183, 512] on button "Audio" at bounding box center [184, 505] width 60 height 21
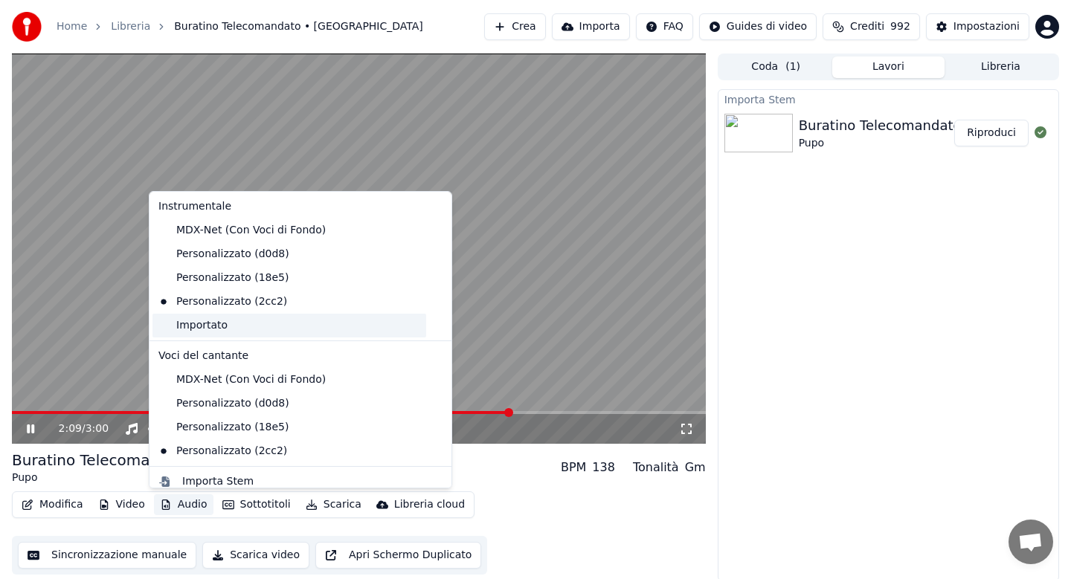
click at [217, 326] on div "Importato" at bounding box center [289, 326] width 274 height 24
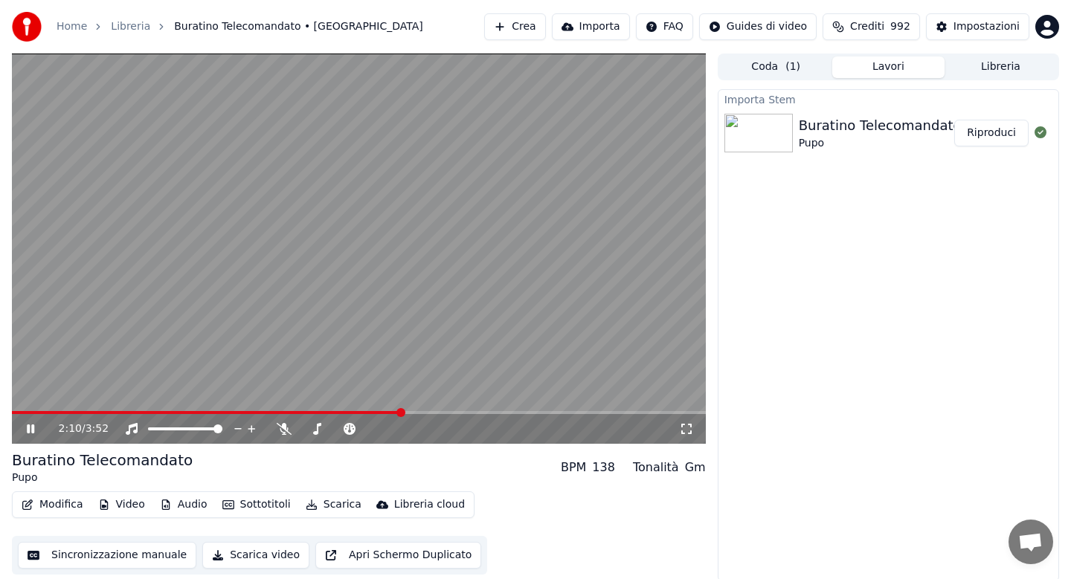
click at [37, 411] on span at bounding box center [206, 412] width 389 height 3
click at [190, 502] on button "Audio" at bounding box center [184, 505] width 60 height 21
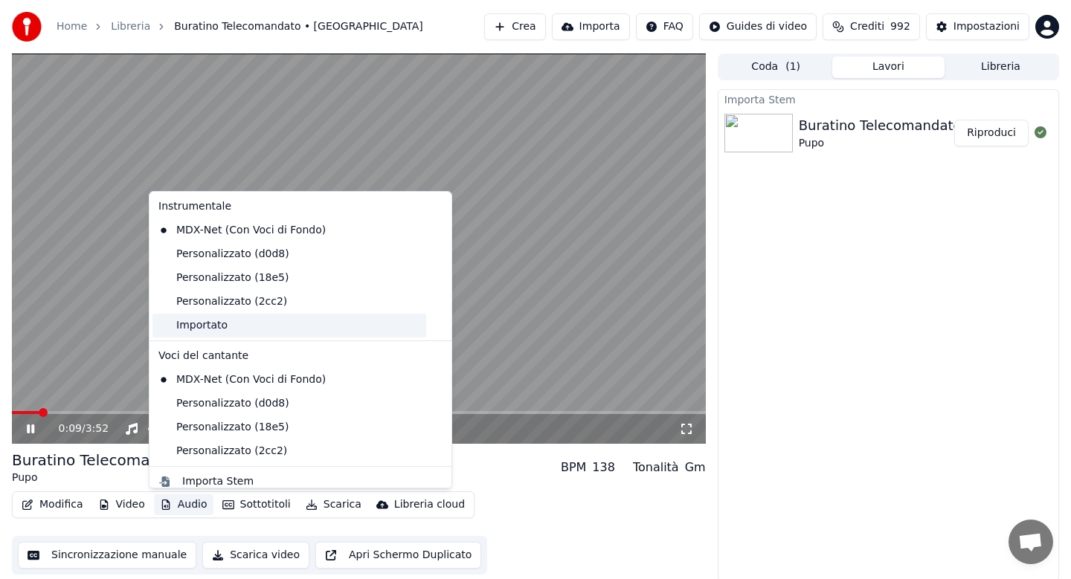
click at [205, 327] on div "Importato" at bounding box center [289, 326] width 274 height 24
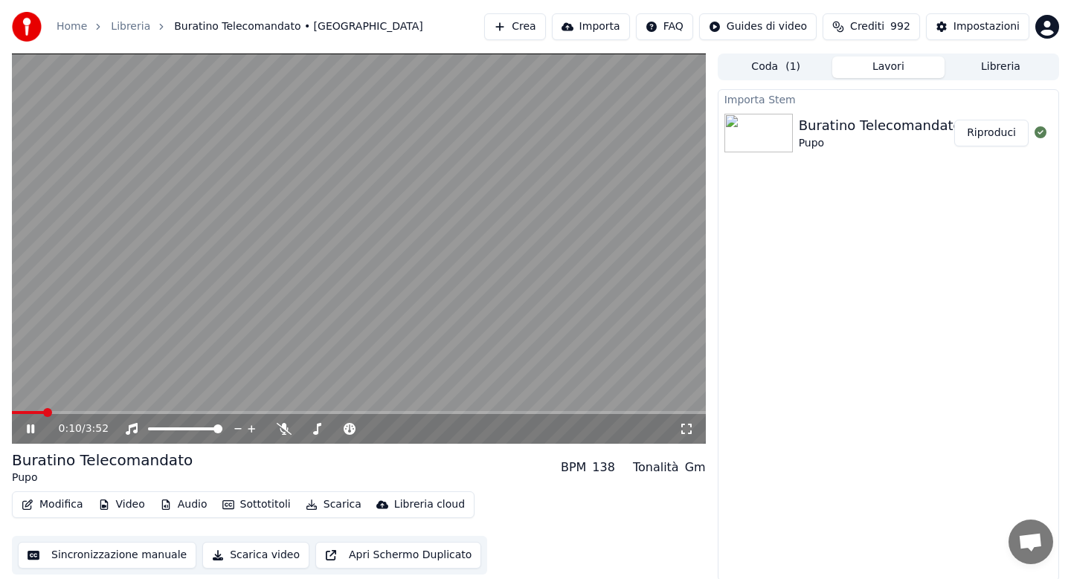
click at [185, 503] on button "Audio" at bounding box center [184, 505] width 60 height 21
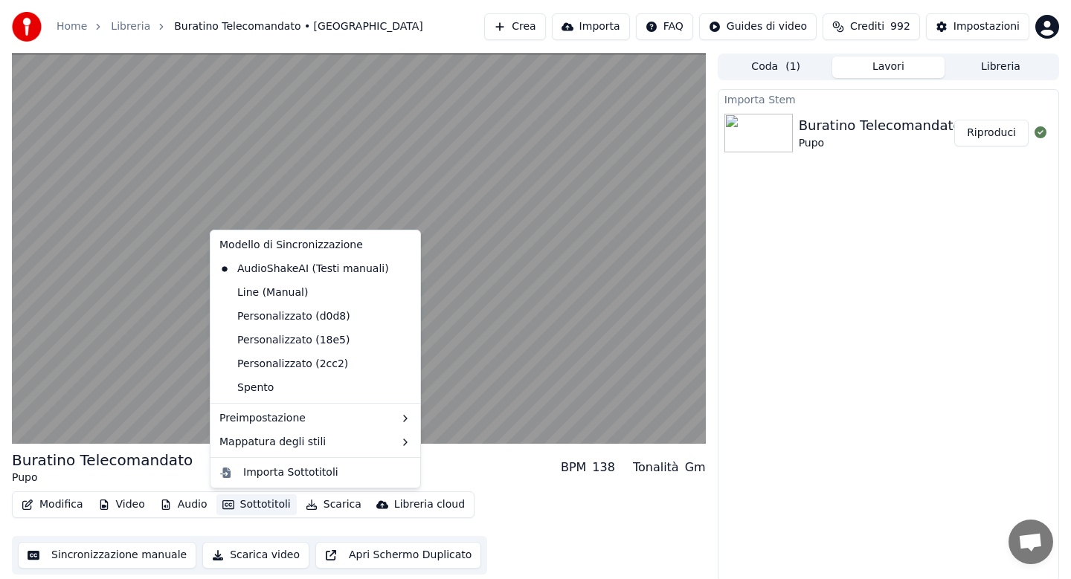
click at [458, 458] on div "Buratino Telecomandato Pupo BPM 138 Tonalità Gm" at bounding box center [359, 468] width 694 height 36
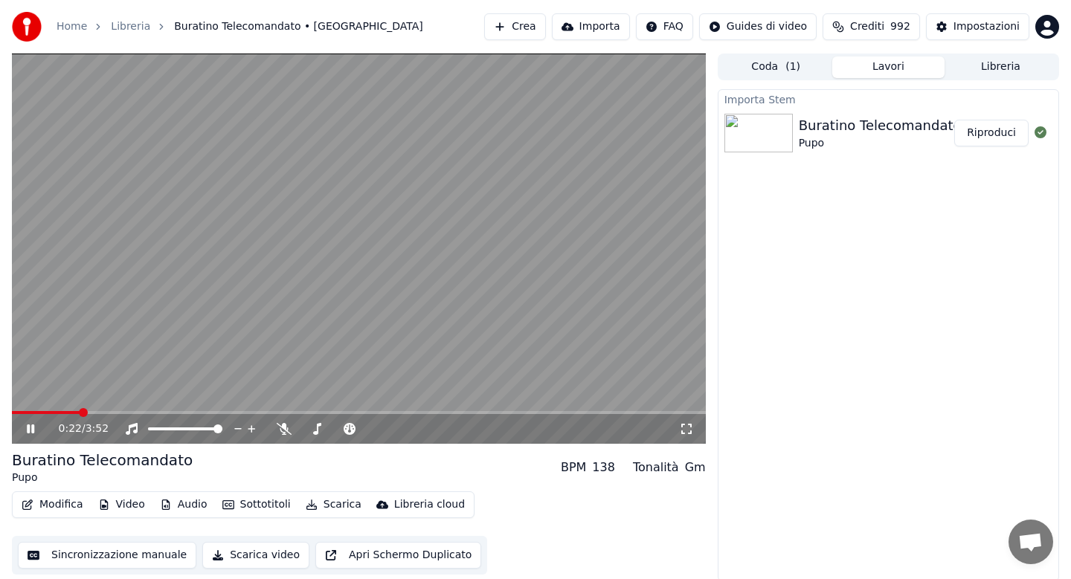
click at [985, 129] on button "Riproduci" at bounding box center [991, 133] width 74 height 27
click at [284, 429] on icon at bounding box center [284, 429] width 15 height 12
click at [284, 429] on icon at bounding box center [284, 429] width 8 height 12
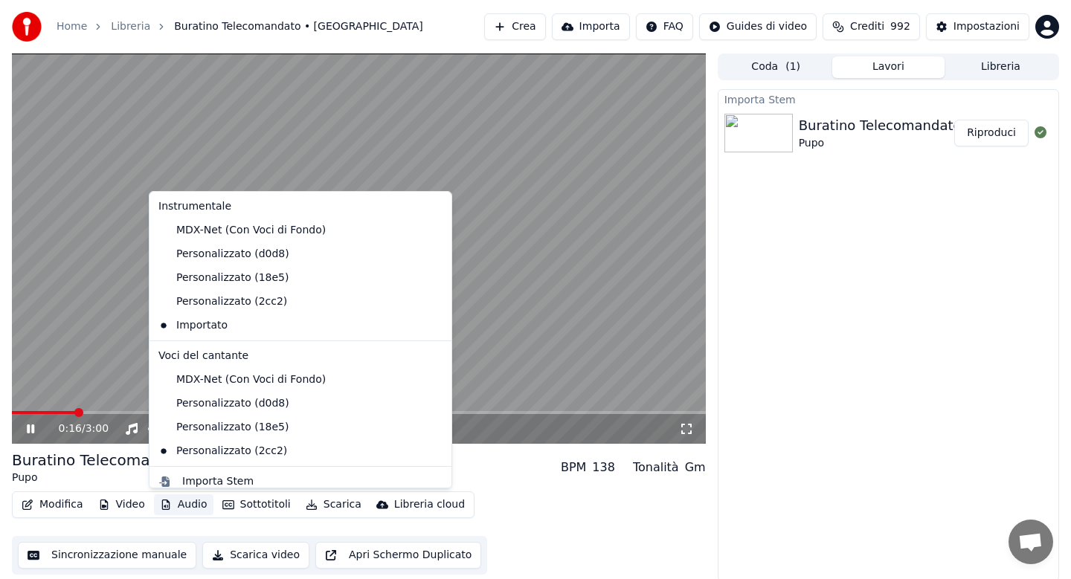
click at [193, 506] on button "Audio" at bounding box center [184, 505] width 60 height 21
click at [114, 294] on video at bounding box center [359, 249] width 694 height 390
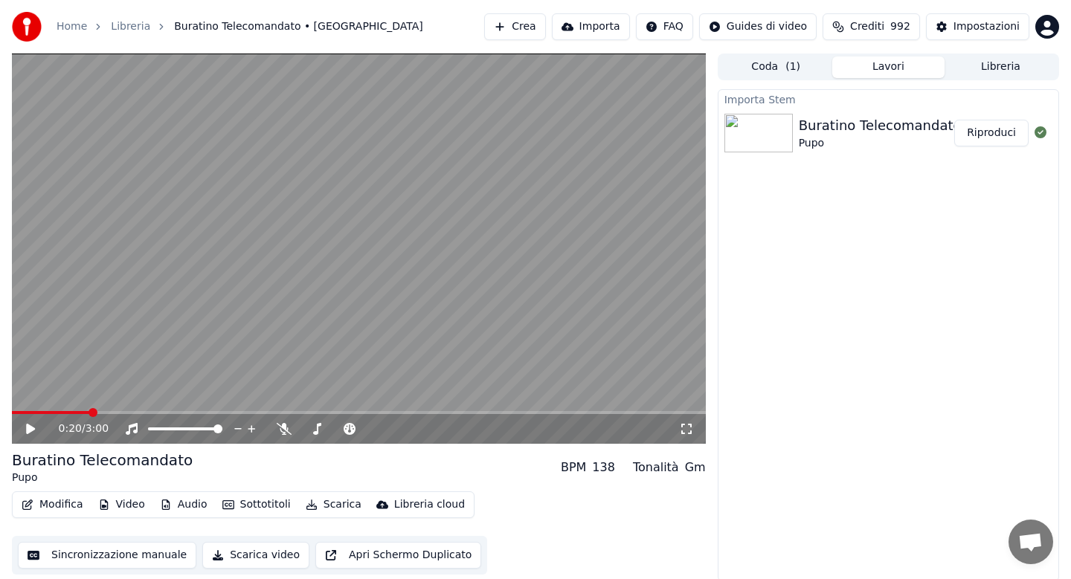
click at [31, 433] on icon at bounding box center [41, 429] width 35 height 12
click at [184, 508] on button "Audio" at bounding box center [184, 505] width 60 height 21
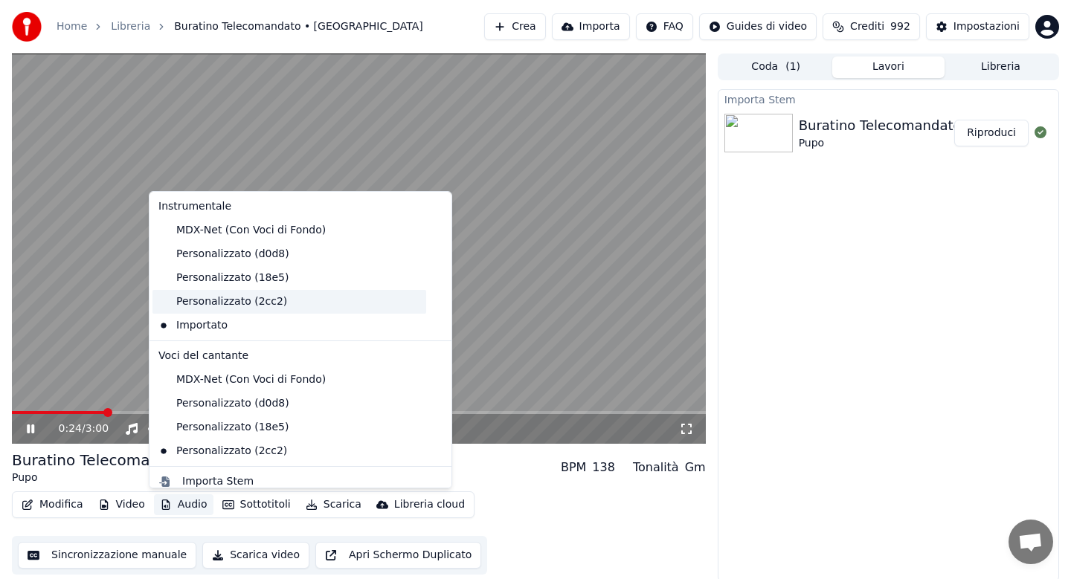
click at [216, 299] on div "Personalizzato (2cc2)" at bounding box center [289, 302] width 274 height 24
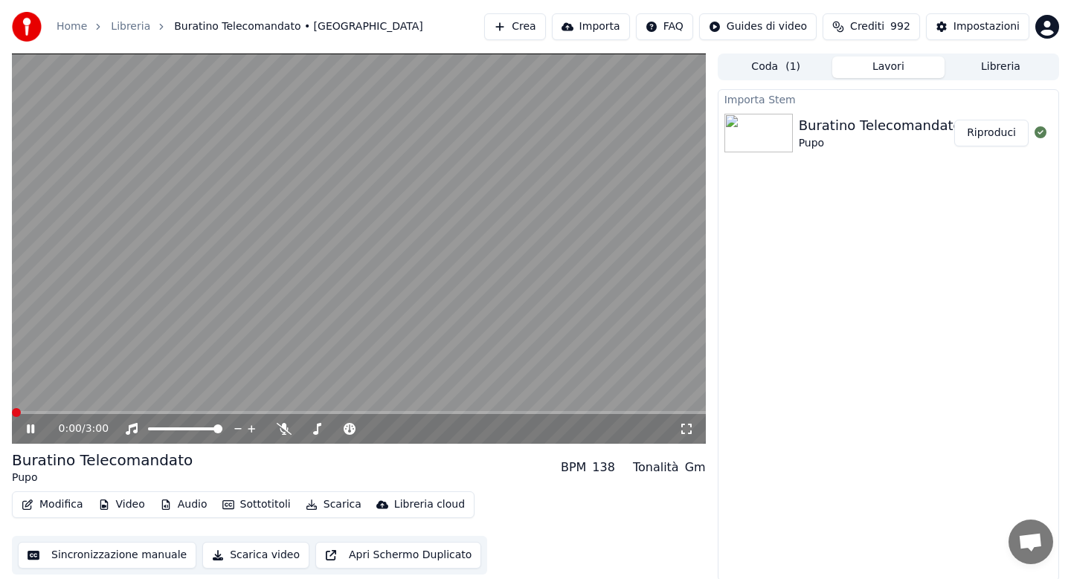
click at [155, 411] on span at bounding box center [359, 412] width 694 height 3
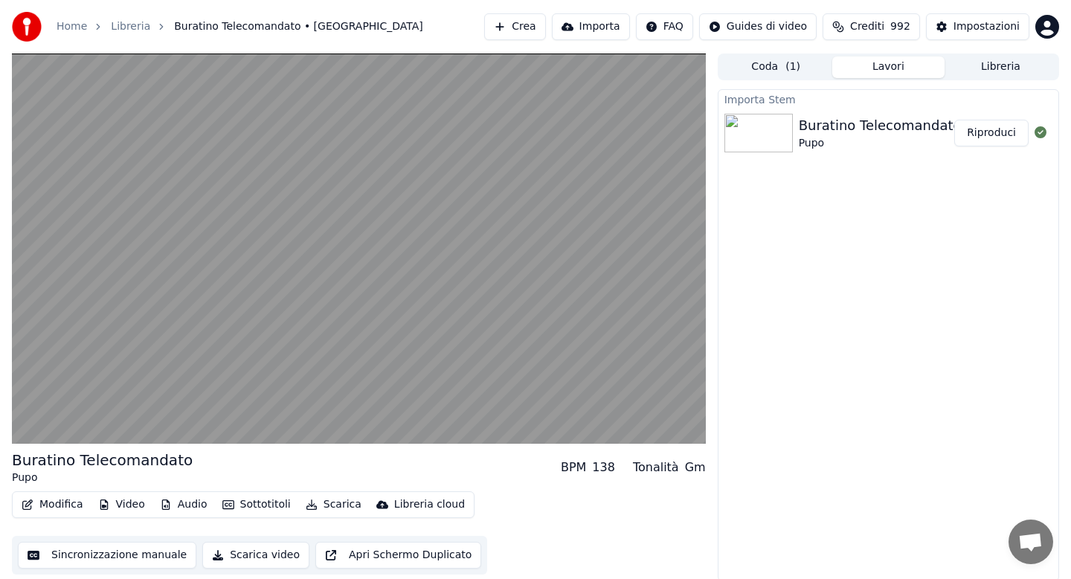
click at [185, 505] on button "Audio" at bounding box center [184, 505] width 60 height 21
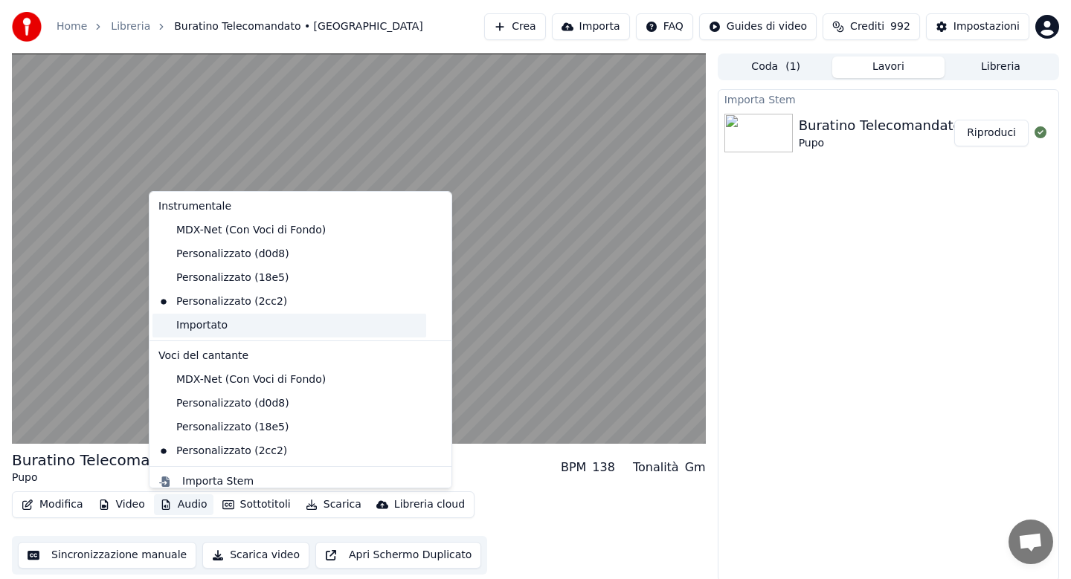
click at [208, 324] on div "Importato" at bounding box center [289, 326] width 274 height 24
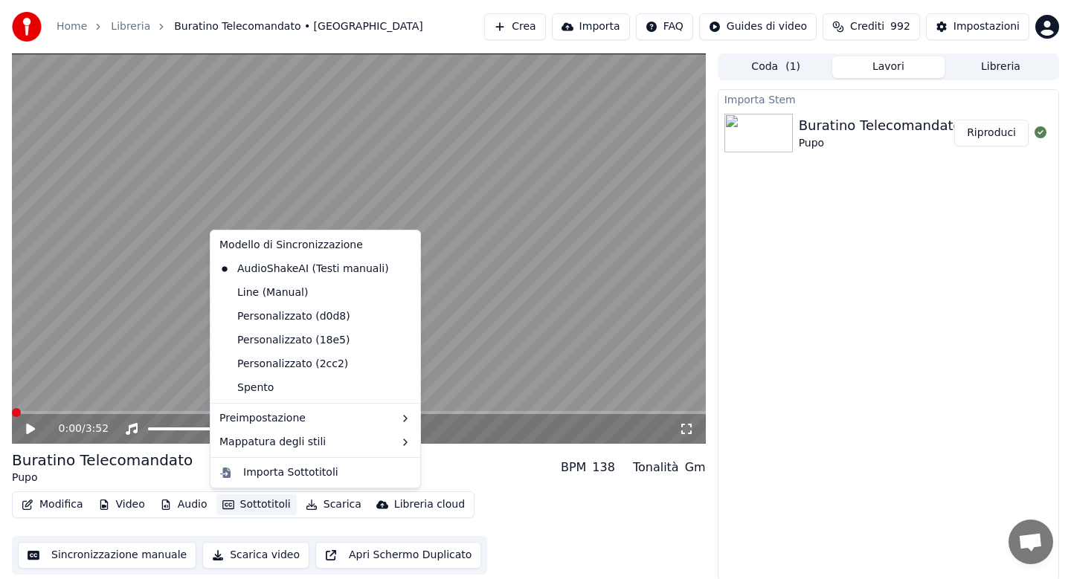
click at [260, 507] on button "Sottotitoli" at bounding box center [256, 505] width 80 height 21
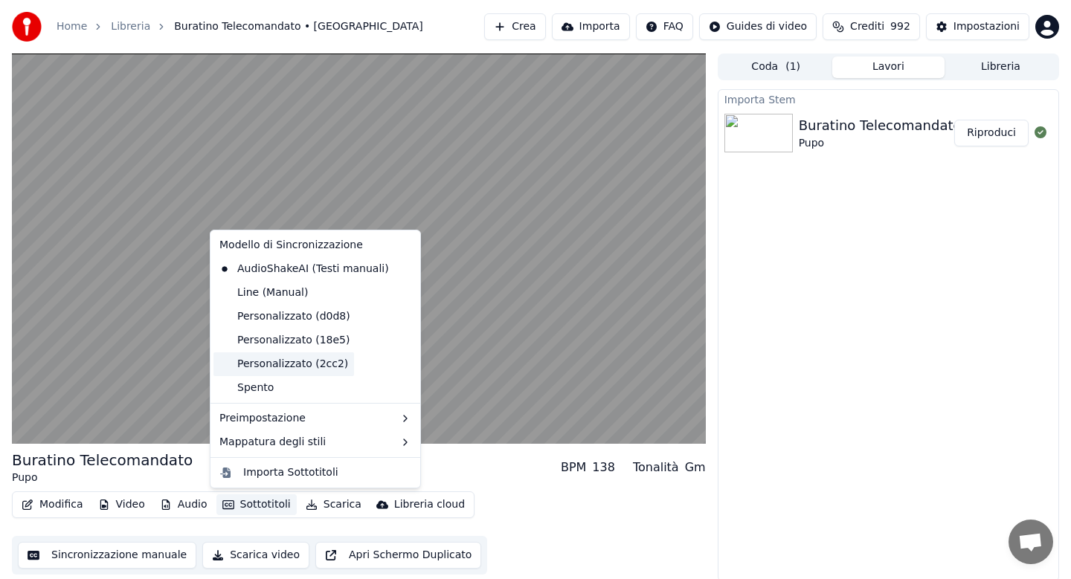
click at [275, 358] on div "Personalizzato (2cc2)" at bounding box center [283, 365] width 141 height 24
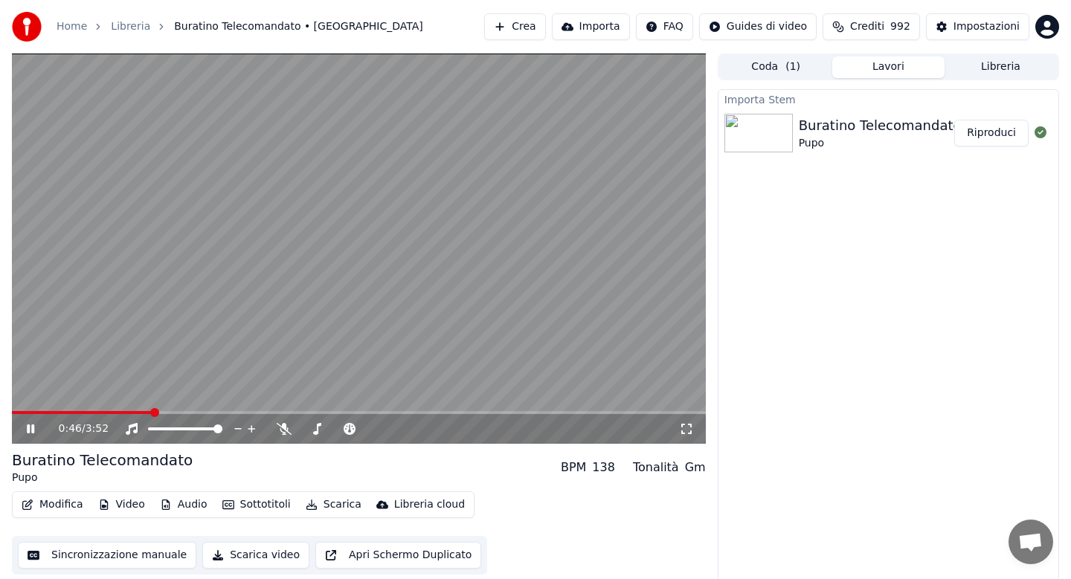
click at [179, 499] on button "Audio" at bounding box center [184, 505] width 60 height 21
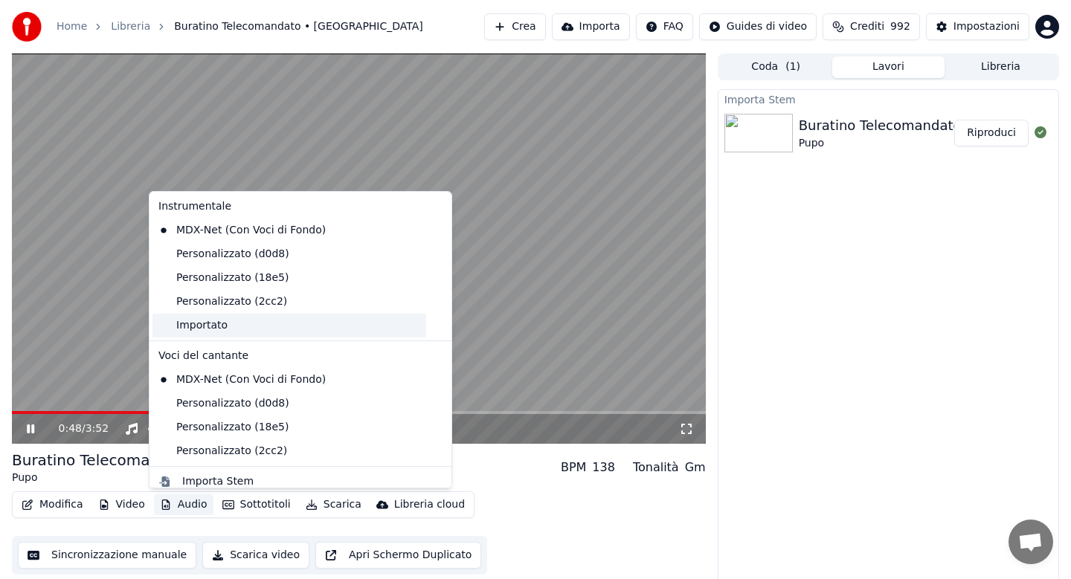
click at [187, 328] on div "Importato" at bounding box center [289, 326] width 274 height 24
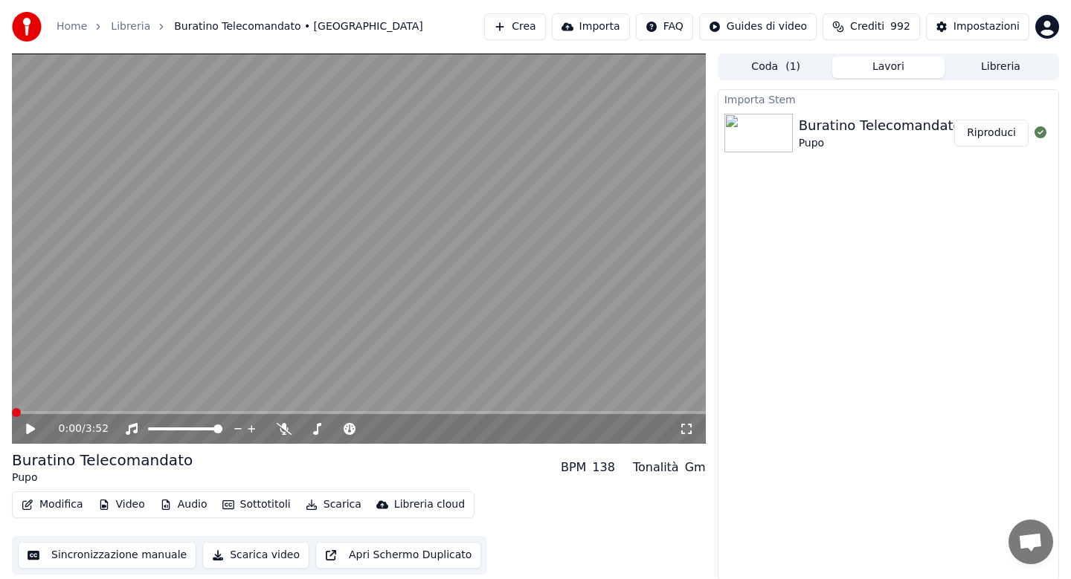
click at [25, 432] on icon at bounding box center [41, 429] width 35 height 12
click at [263, 503] on button "Sottotitoli" at bounding box center [256, 505] width 80 height 21
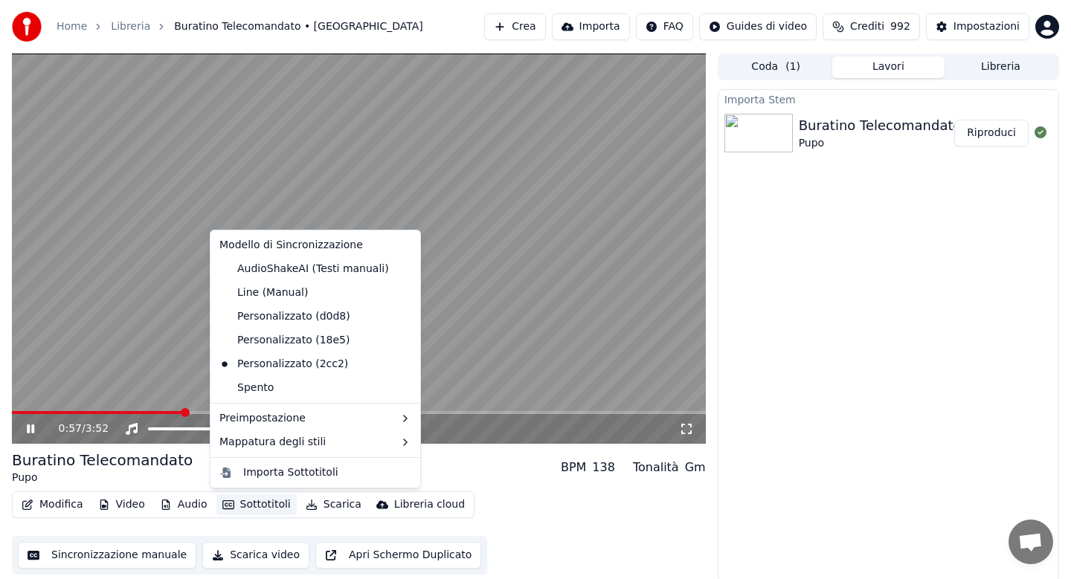
click at [437, 459] on div "Buratino Telecomandato Pupo BPM 138 Tonalità Gm" at bounding box center [359, 468] width 694 height 36
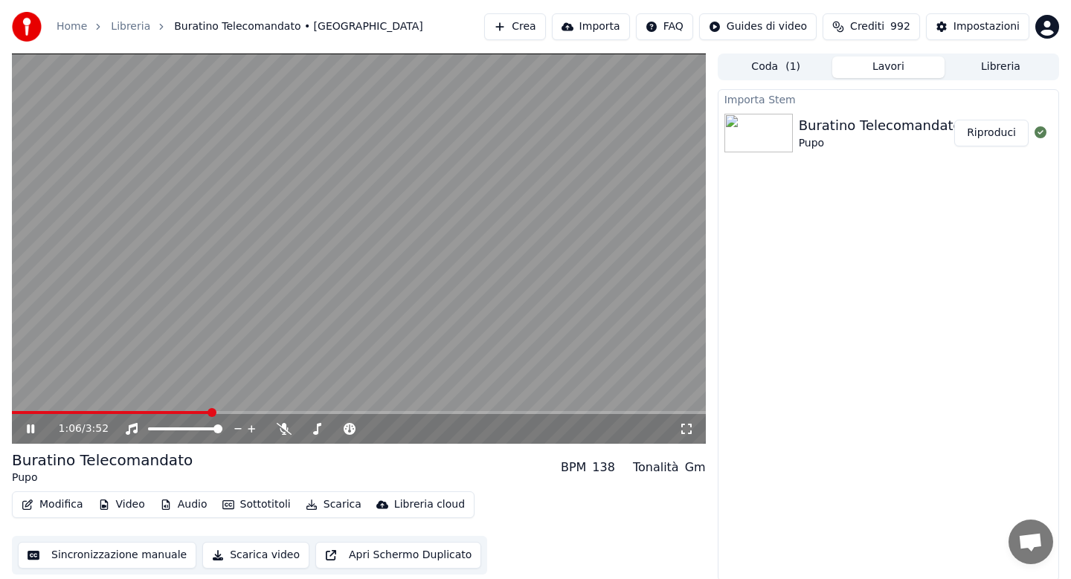
click at [187, 503] on button "Audio" at bounding box center [184, 505] width 60 height 21
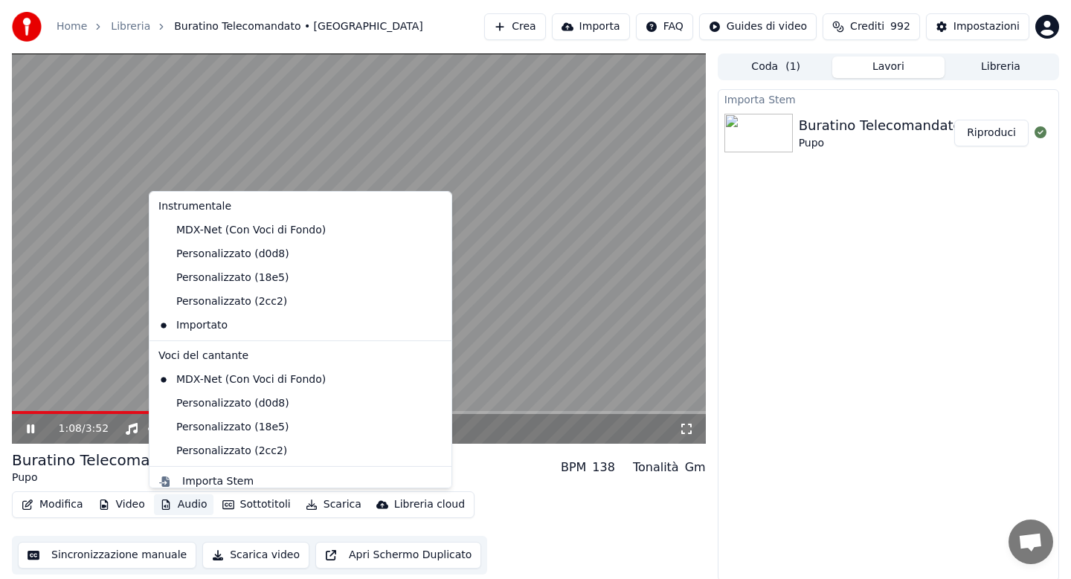
click at [461, 457] on div "Buratino Telecomandato Pupo BPM 138 Tonalità Gm" at bounding box center [359, 468] width 694 height 36
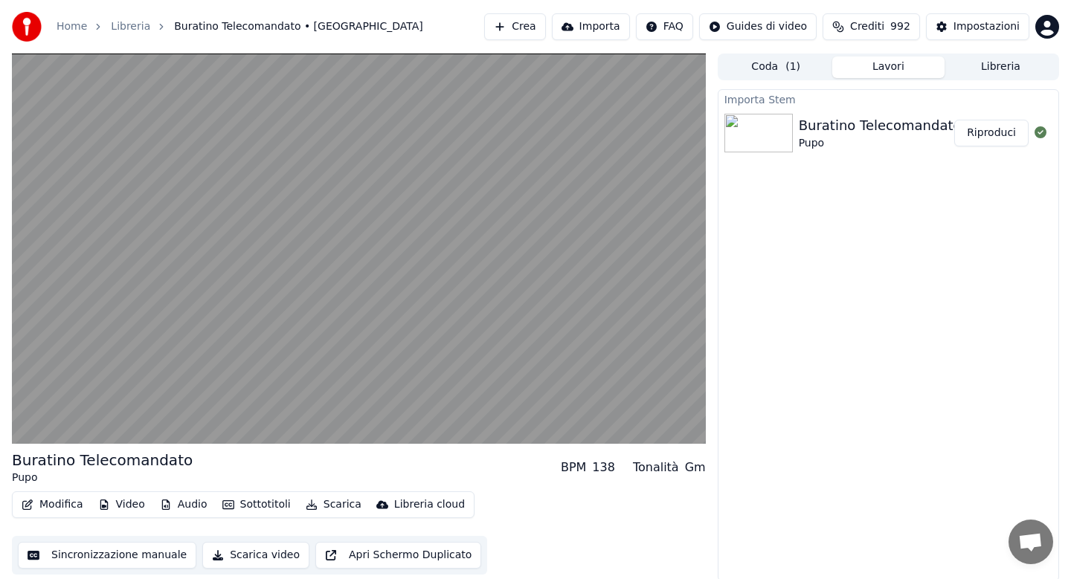
click at [65, 505] on button "Modifica" at bounding box center [53, 505] width 74 height 21
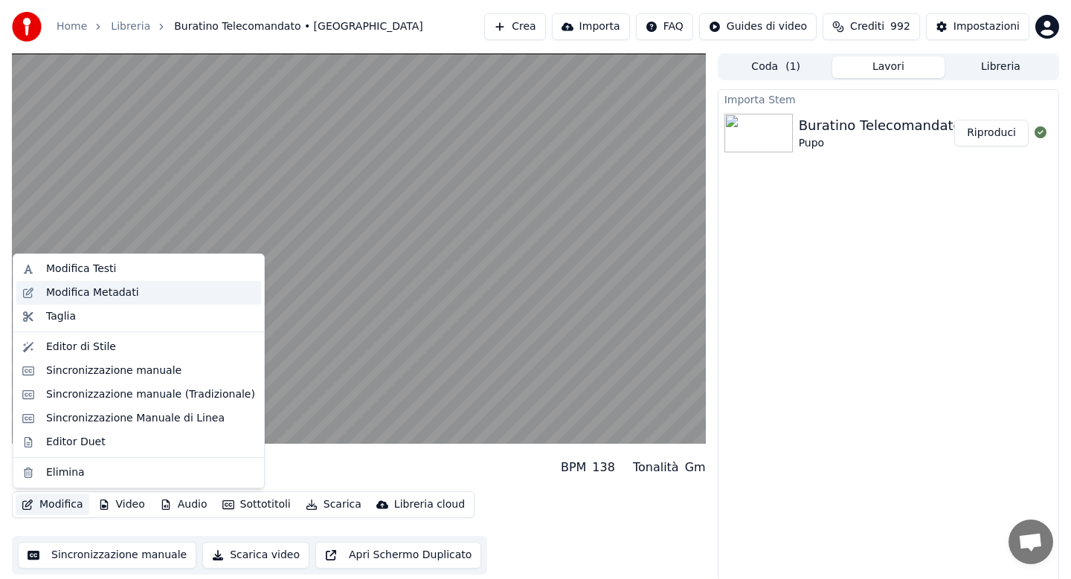
click at [146, 296] on div "Modifica Metadati" at bounding box center [150, 293] width 209 height 15
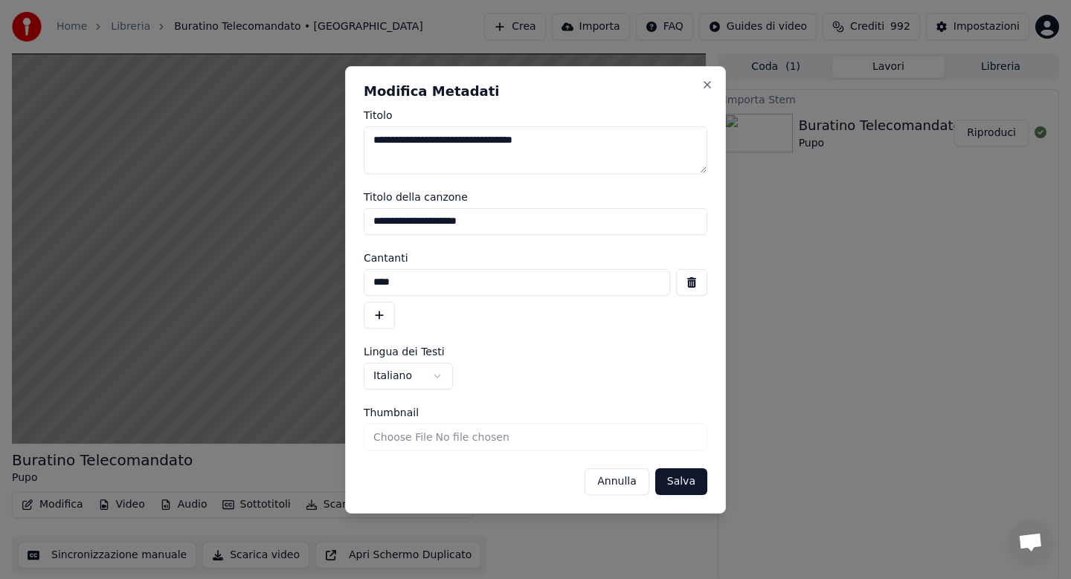
click at [588, 140] on textarea "**********" at bounding box center [536, 150] width 344 height 48
type textarea "**********"
click at [671, 484] on button "Salva" at bounding box center [681, 482] width 52 height 27
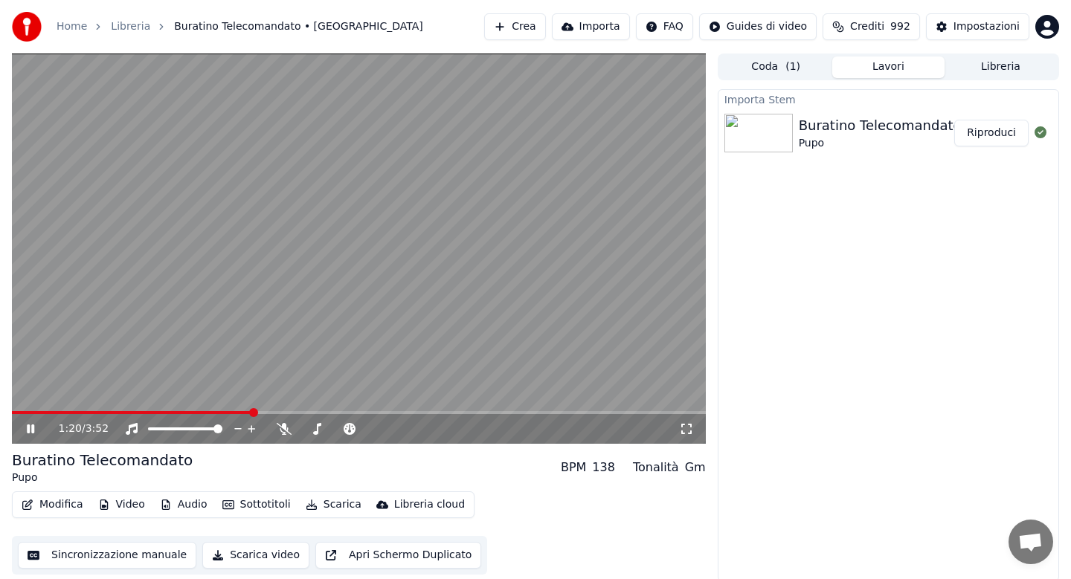
click at [337, 504] on button "Scarica" at bounding box center [334, 505] width 68 height 21
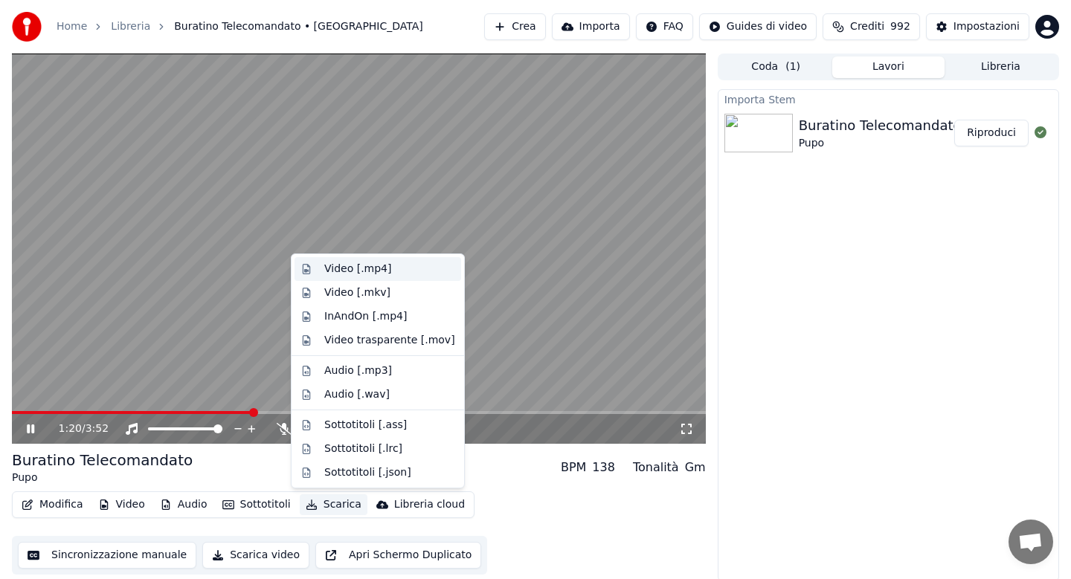
click at [345, 272] on div "Video [.mp4]" at bounding box center [357, 269] width 67 height 15
